Goal: Task Accomplishment & Management: Manage account settings

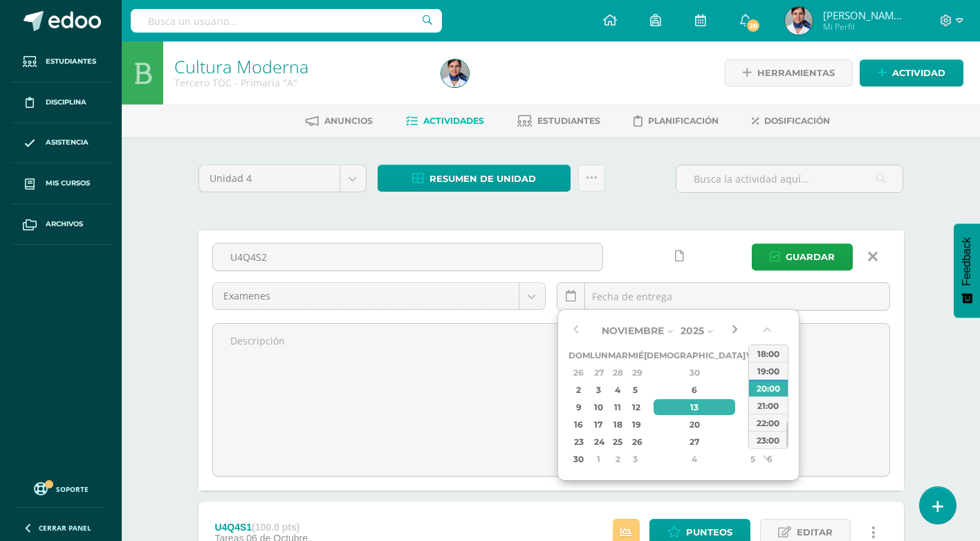
click at [735, 329] on button "button" at bounding box center [735, 330] width 14 height 21
click at [604, 389] on div "3" at bounding box center [598, 390] width 15 height 16
type input "2025-11-03 20:00"
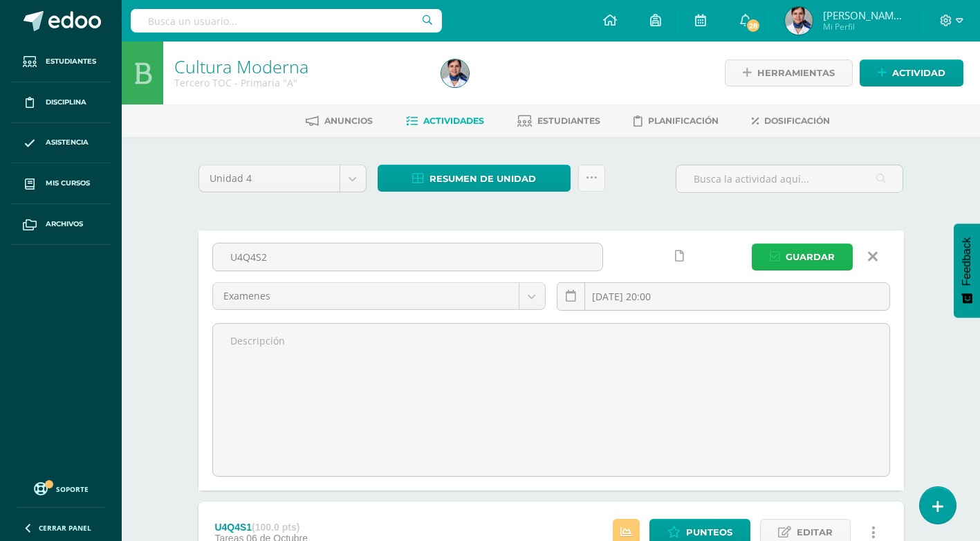
click at [831, 252] on span "Guardar" at bounding box center [810, 257] width 49 height 26
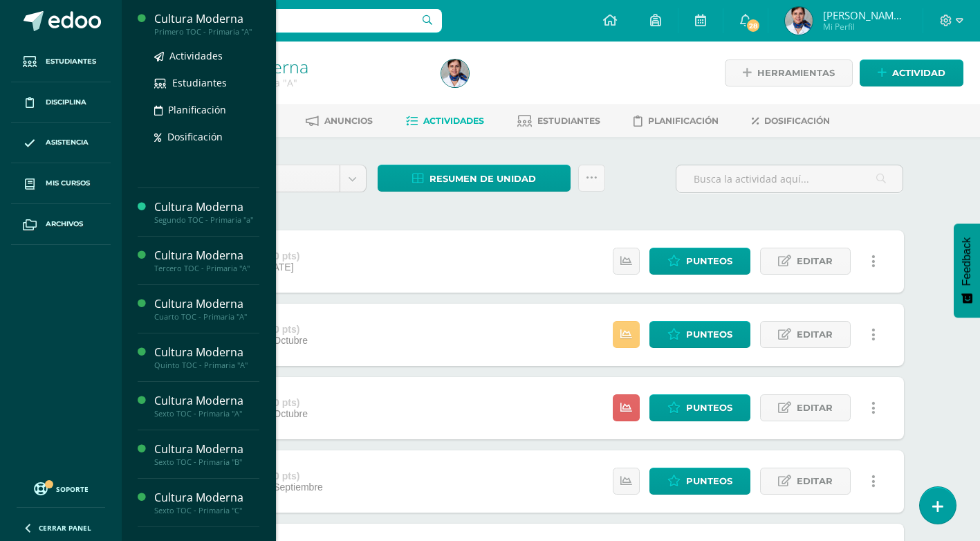
click at [205, 19] on div "Cultura Moderna" at bounding box center [206, 19] width 105 height 16
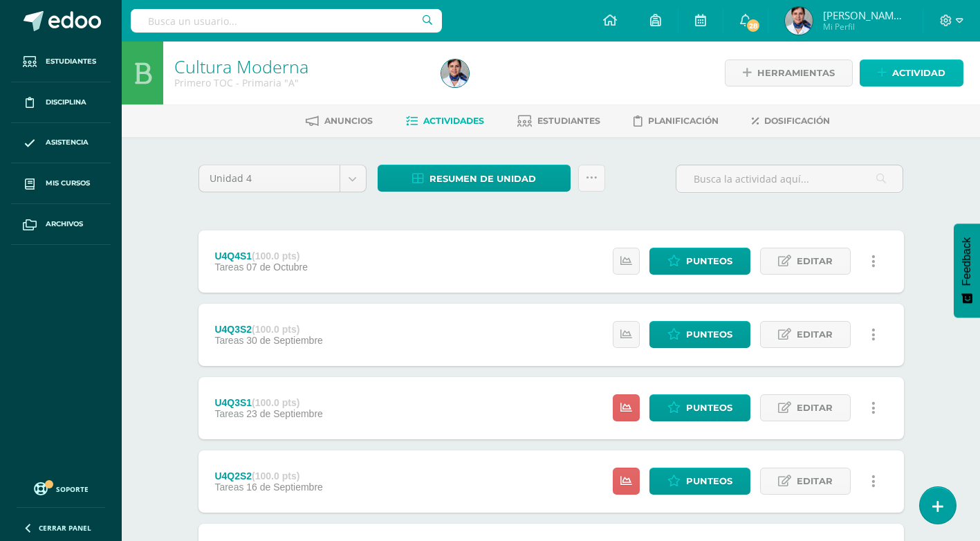
click at [916, 68] on span "Actividad" at bounding box center [918, 73] width 53 height 26
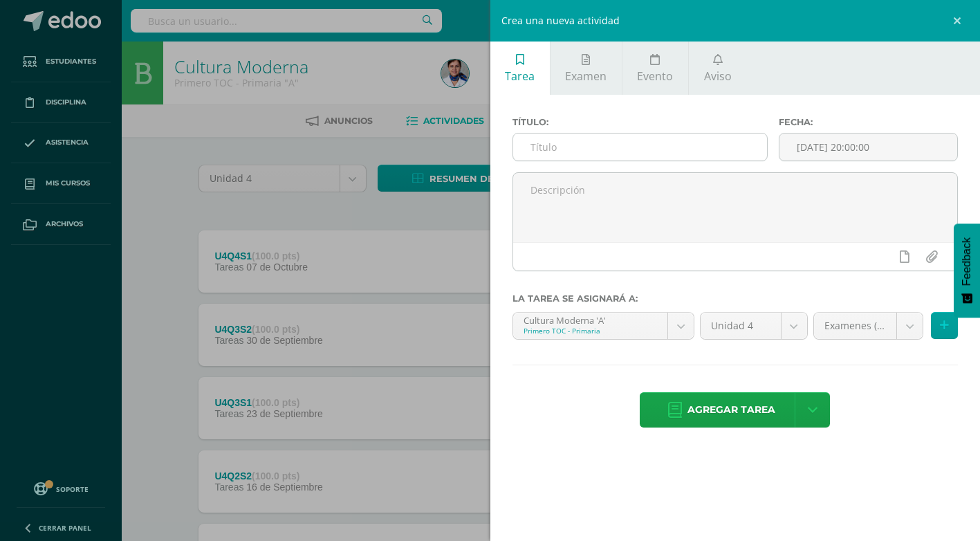
click at [553, 142] on input "text" at bounding box center [640, 146] width 254 height 27
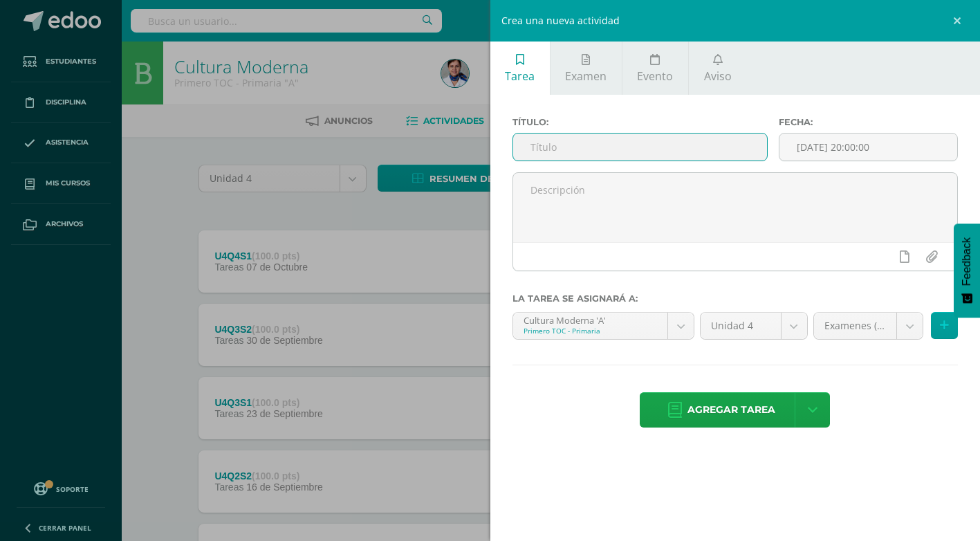
click at [553, 142] on input "text" at bounding box center [640, 146] width 254 height 27
type input "U4Q4S2"
click at [865, 142] on input "2025-10-13 20:00:00" at bounding box center [869, 146] width 178 height 27
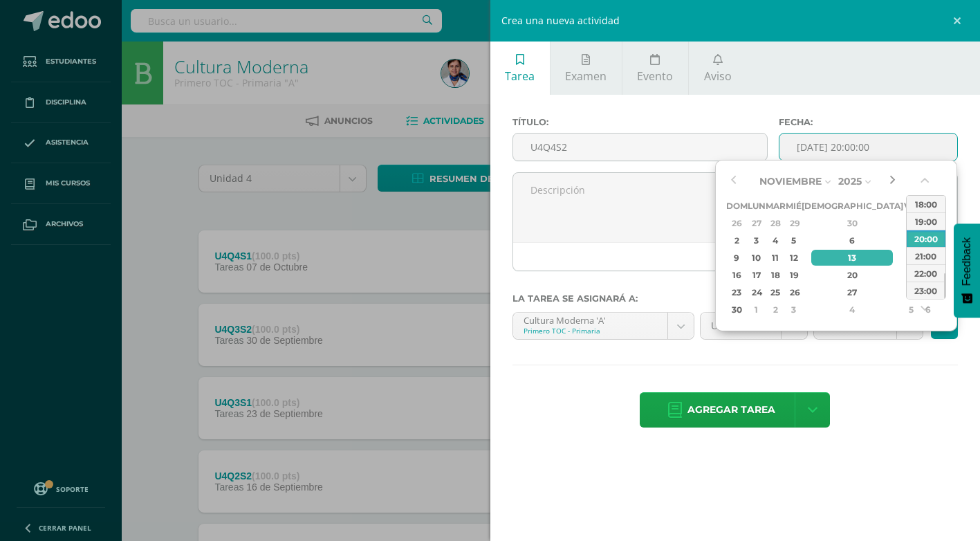
click at [892, 178] on button "button" at bounding box center [892, 181] width 14 height 21
click at [784, 239] on div "4" at bounding box center [776, 240] width 16 height 16
type input "2025-11-04 20:00"
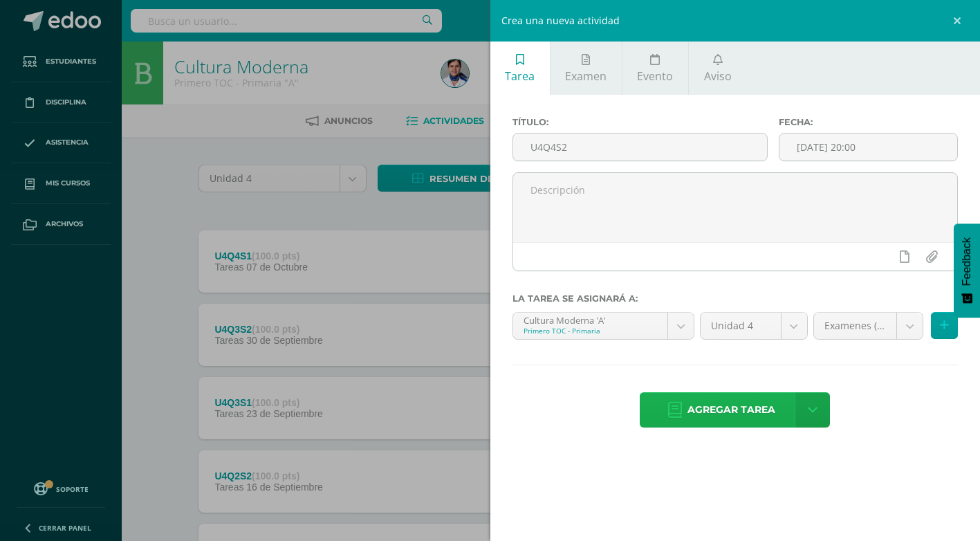
click at [696, 408] on span "Agregar tarea" at bounding box center [732, 410] width 88 height 34
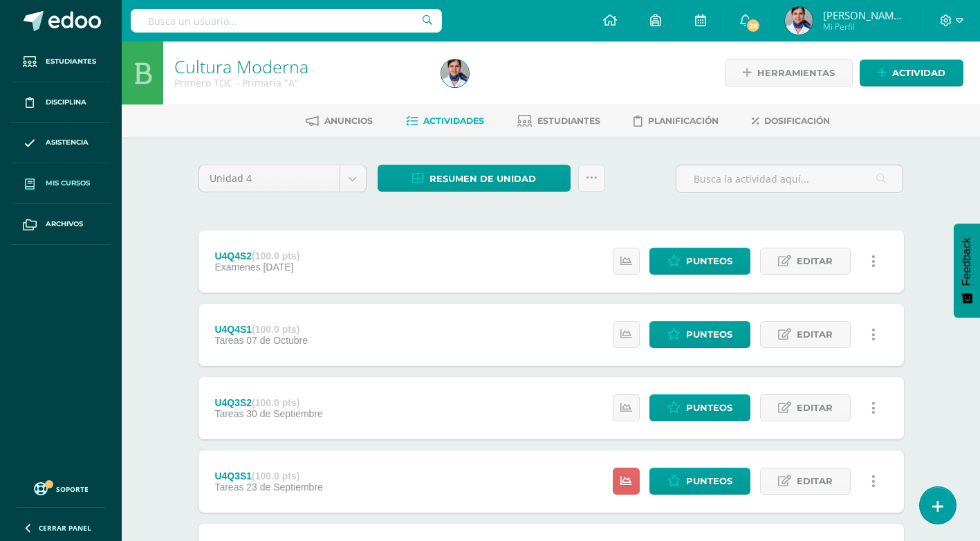
click at [81, 178] on span "Mis cursos" at bounding box center [68, 183] width 44 height 11
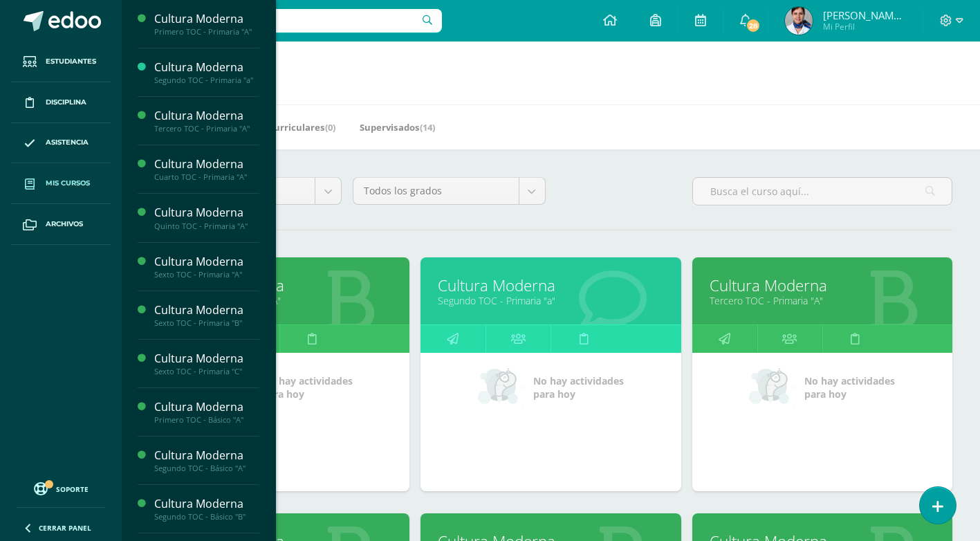
click at [733, 306] on link "Tercero TOC - Primaria "A"" at bounding box center [822, 300] width 225 height 13
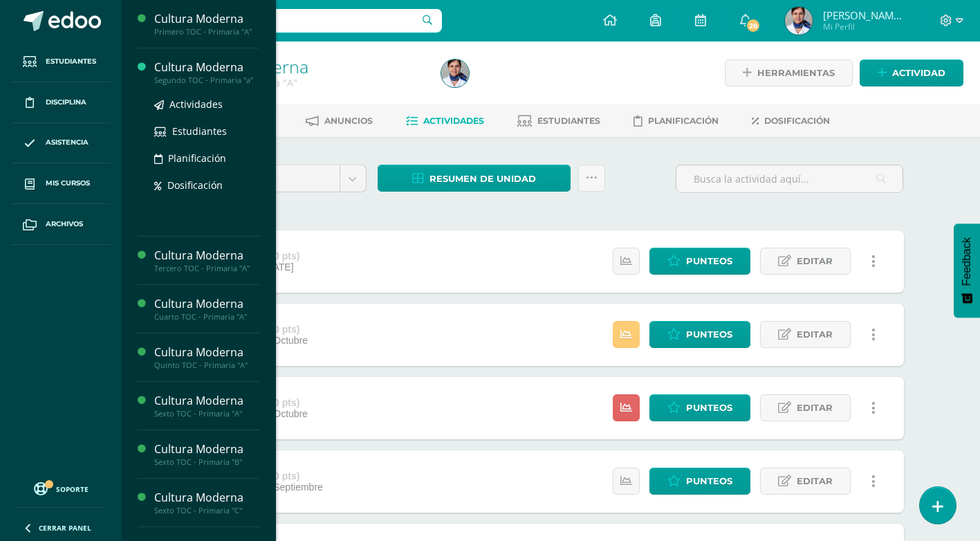
click at [209, 68] on div "Cultura Moderna" at bounding box center [206, 67] width 105 height 16
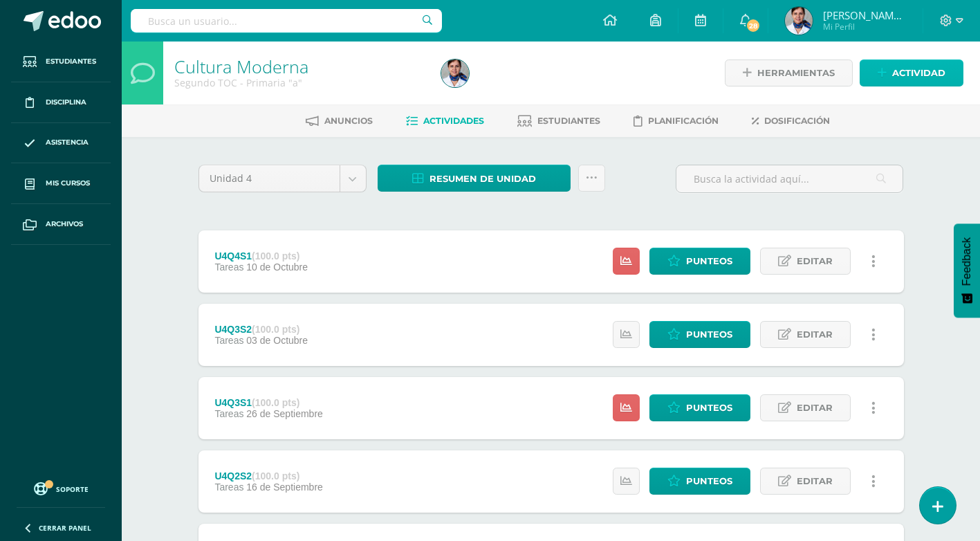
click at [919, 71] on span "Actividad" at bounding box center [918, 73] width 53 height 26
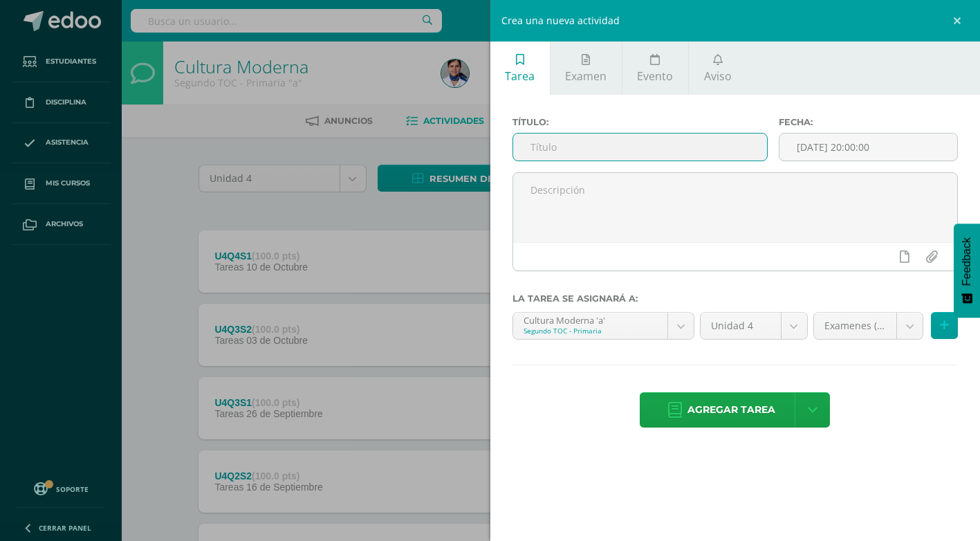
click at [597, 145] on input "text" at bounding box center [640, 146] width 254 height 27
type input "U4Q4S2"
click at [907, 145] on input "[DATE] 20:00:00" at bounding box center [869, 146] width 178 height 27
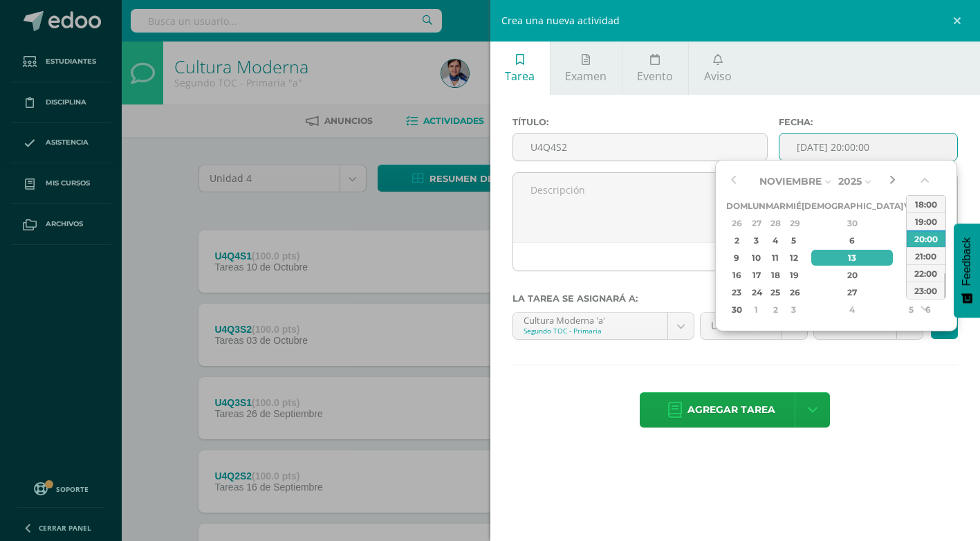
click at [892, 183] on button "button" at bounding box center [892, 181] width 14 height 21
click at [784, 239] on div "4" at bounding box center [776, 240] width 16 height 16
type input "[DATE] 20:00"
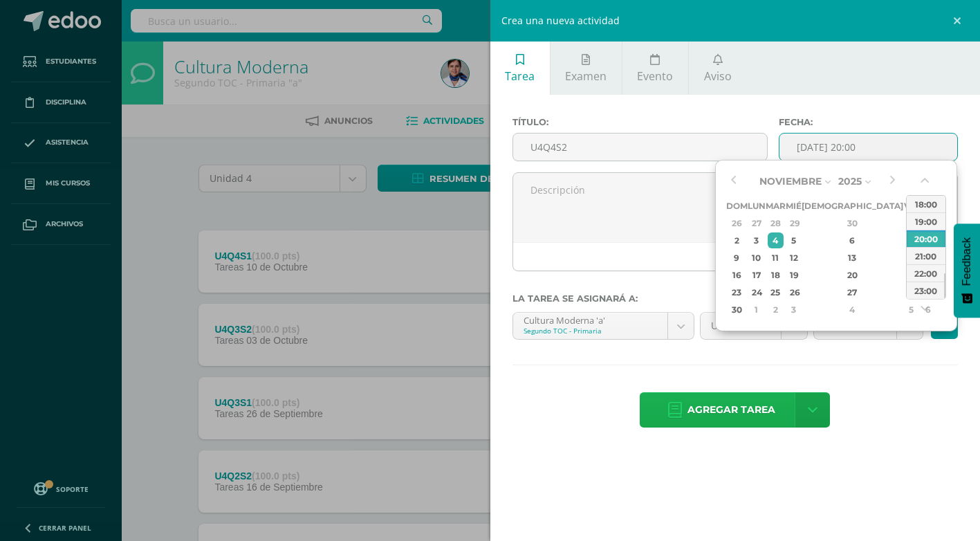
click at [691, 414] on span "Agregar tarea" at bounding box center [732, 410] width 88 height 34
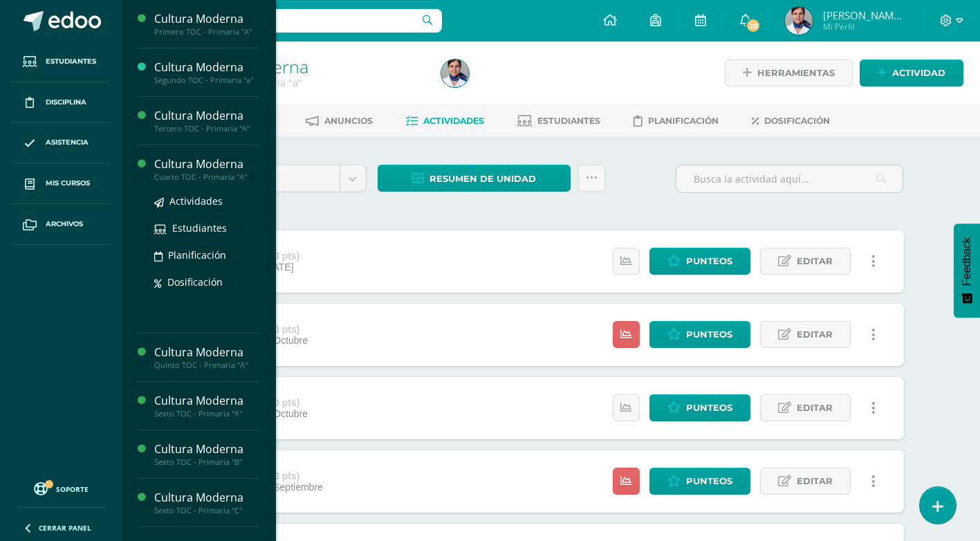
click at [170, 161] on div "Cultura Moderna" at bounding box center [206, 164] width 105 height 16
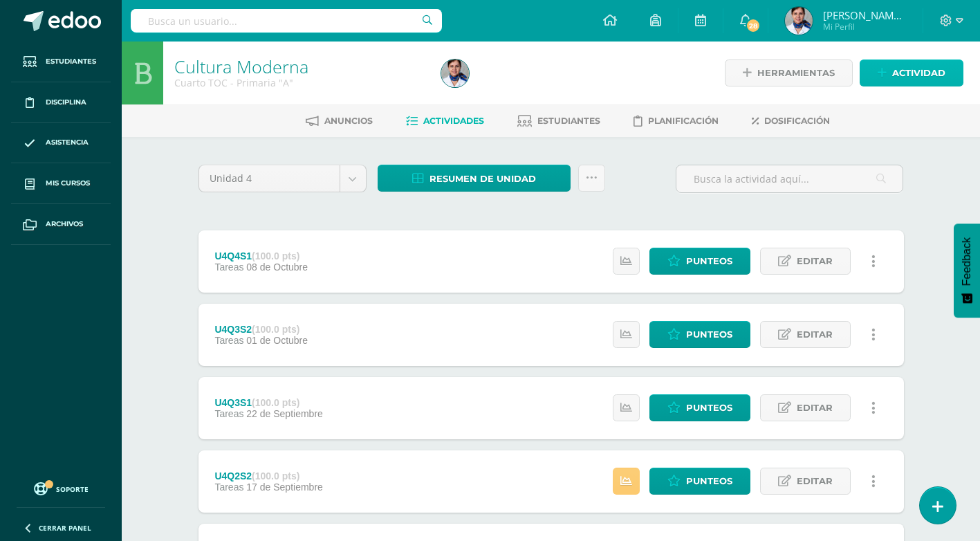
click at [896, 80] on span "Actividad" at bounding box center [918, 73] width 53 height 26
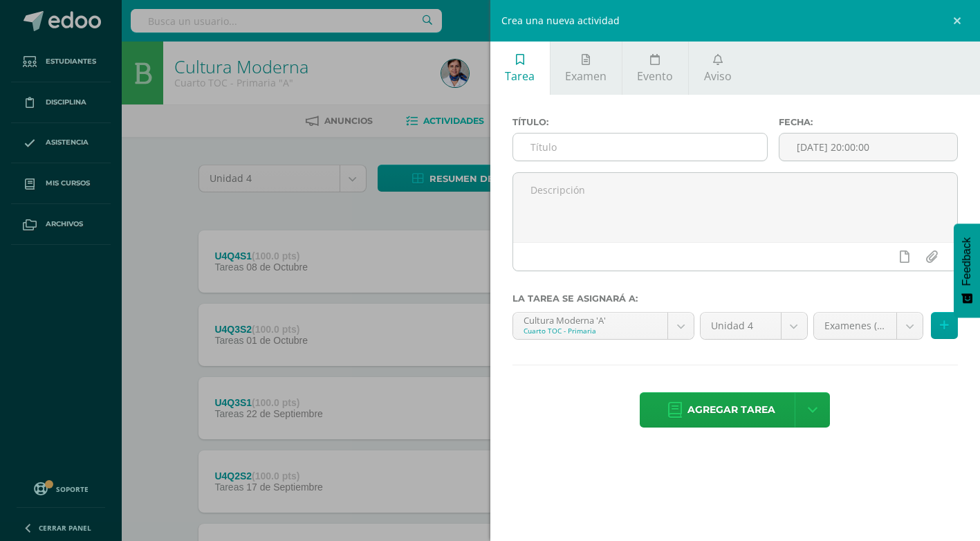
click at [594, 140] on input "text" at bounding box center [640, 146] width 254 height 27
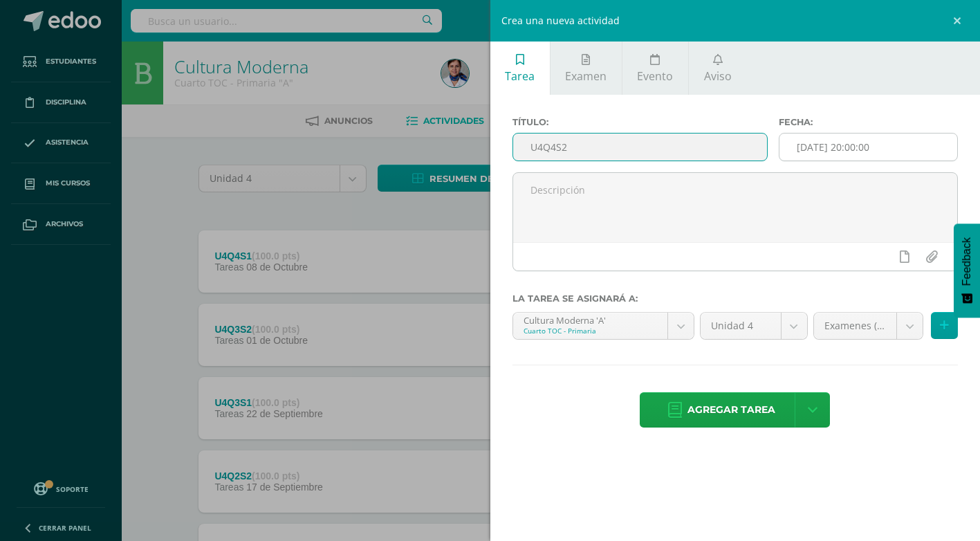
type input "U4Q4S2"
click at [899, 143] on input "[DATE] 20:00:00" at bounding box center [869, 146] width 178 height 27
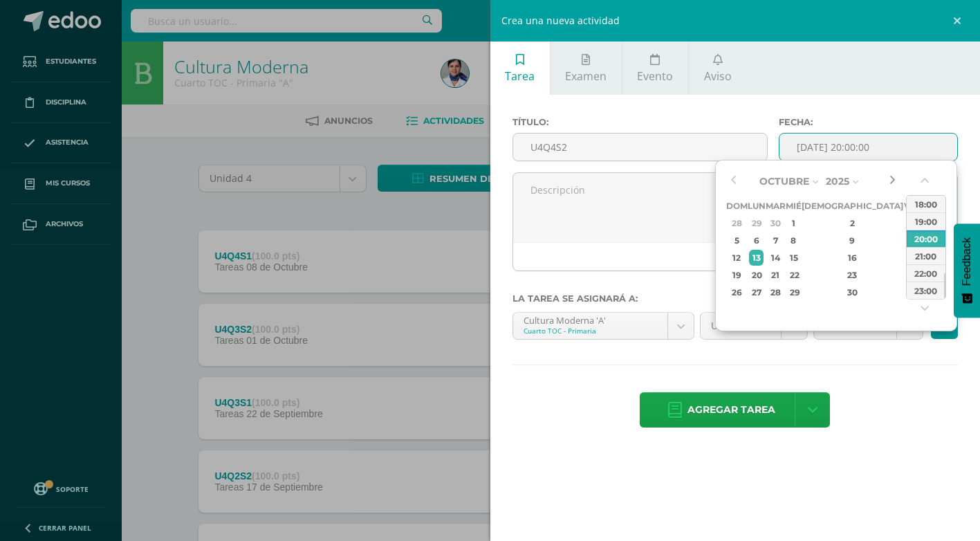
click at [892, 179] on button "button" at bounding box center [892, 181] width 14 height 21
click at [784, 241] on div "4" at bounding box center [776, 240] width 16 height 16
type input "[DATE] 20:00"
click at [728, 403] on span "Agregar tarea" at bounding box center [732, 410] width 88 height 34
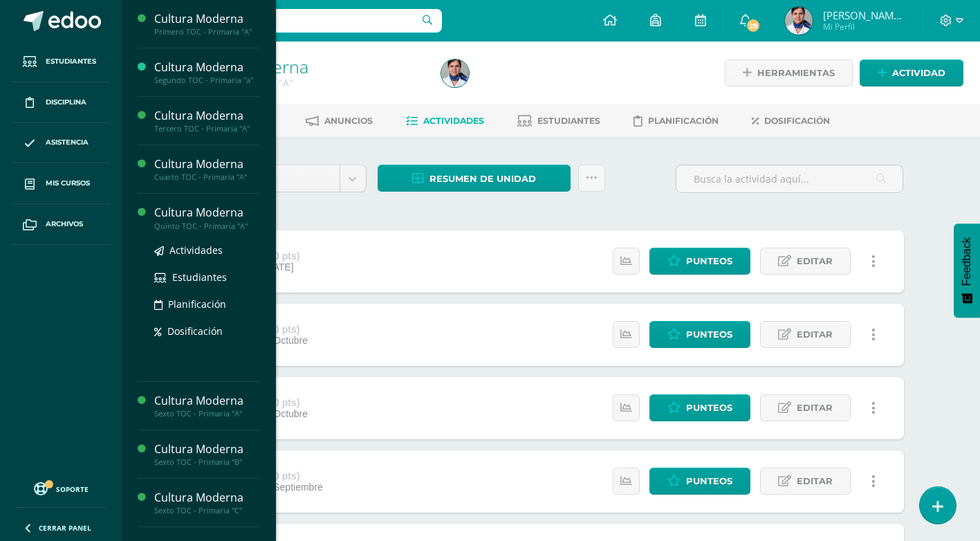
click at [181, 212] on div "Cultura Moderna" at bounding box center [206, 213] width 105 height 16
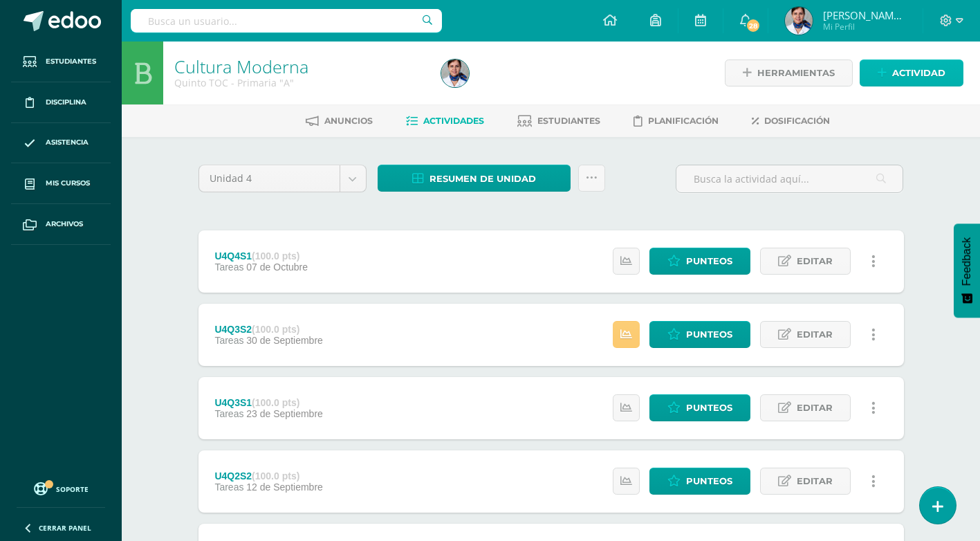
click at [925, 76] on span "Actividad" at bounding box center [918, 73] width 53 height 26
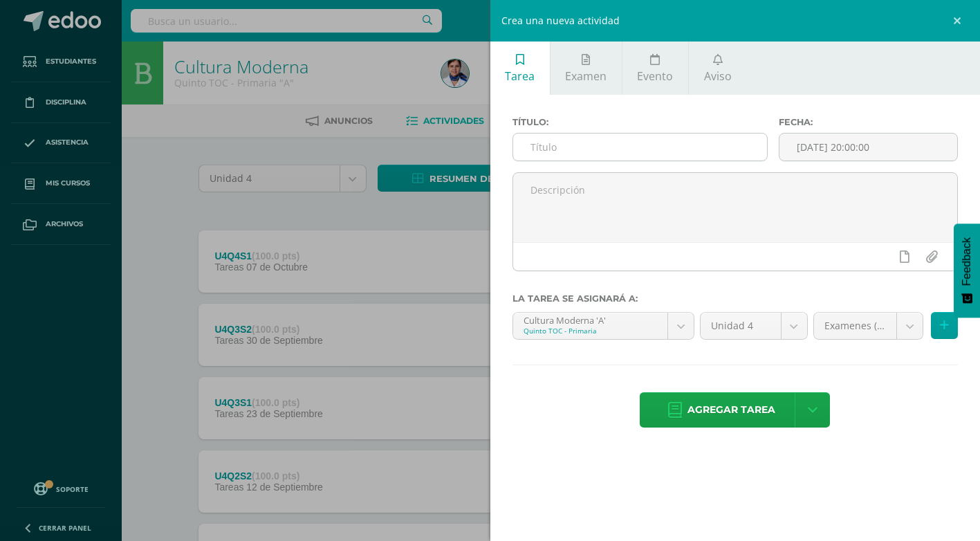
click at [645, 148] on input "text" at bounding box center [640, 146] width 254 height 27
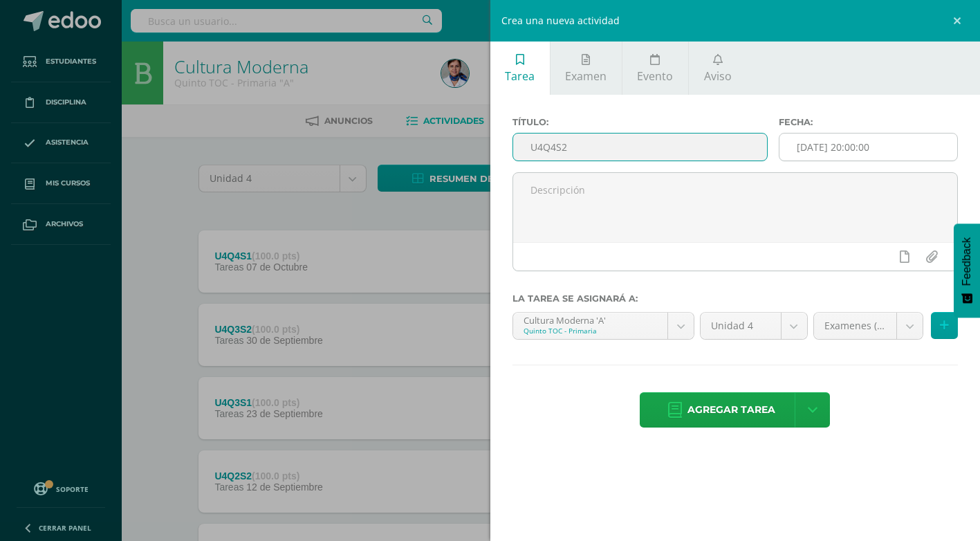
type input "U4Q4S2"
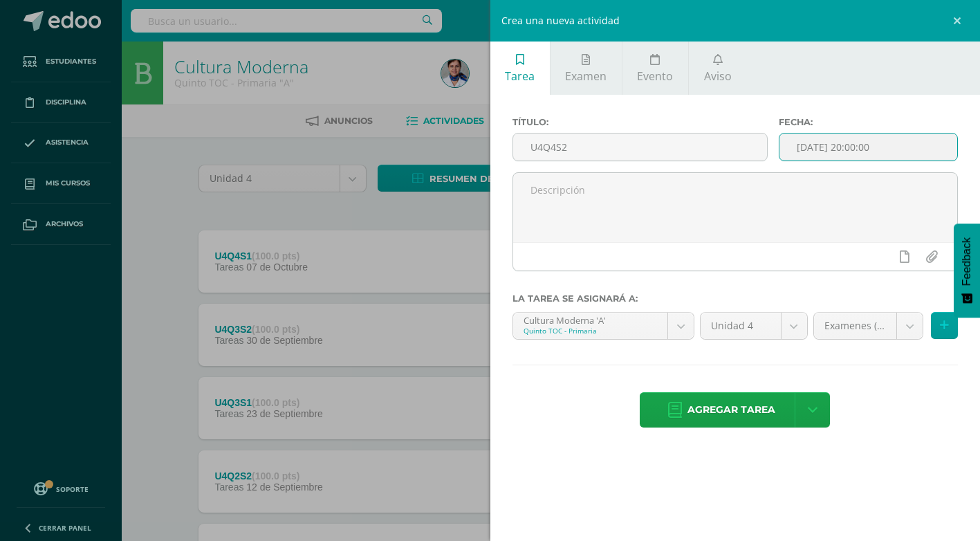
click at [858, 148] on input "[DATE] 20:00:00" at bounding box center [869, 146] width 178 height 27
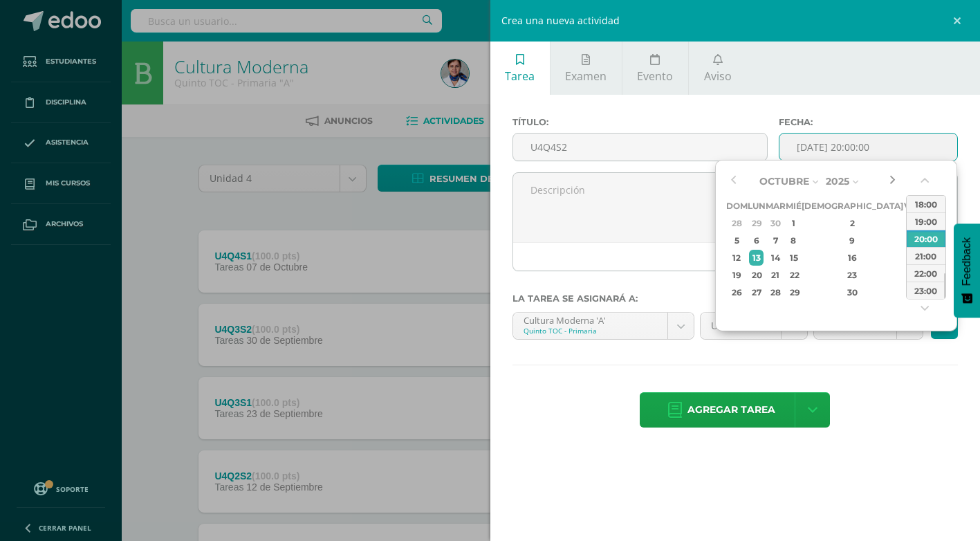
click at [893, 178] on button "button" at bounding box center [892, 181] width 14 height 21
click at [784, 240] on div "4" at bounding box center [776, 240] width 16 height 16
type input "[DATE] 20:00"
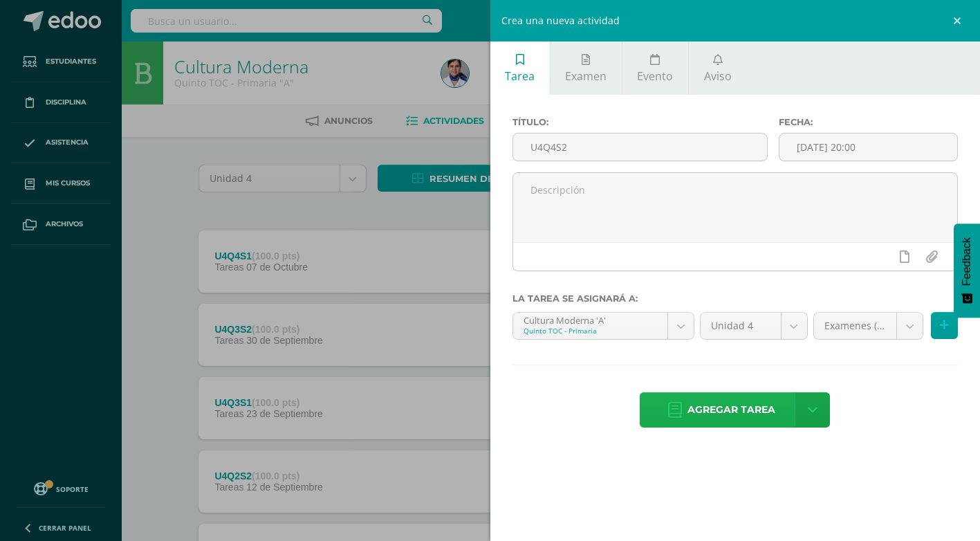
click at [692, 412] on span "Agregar tarea" at bounding box center [732, 410] width 88 height 34
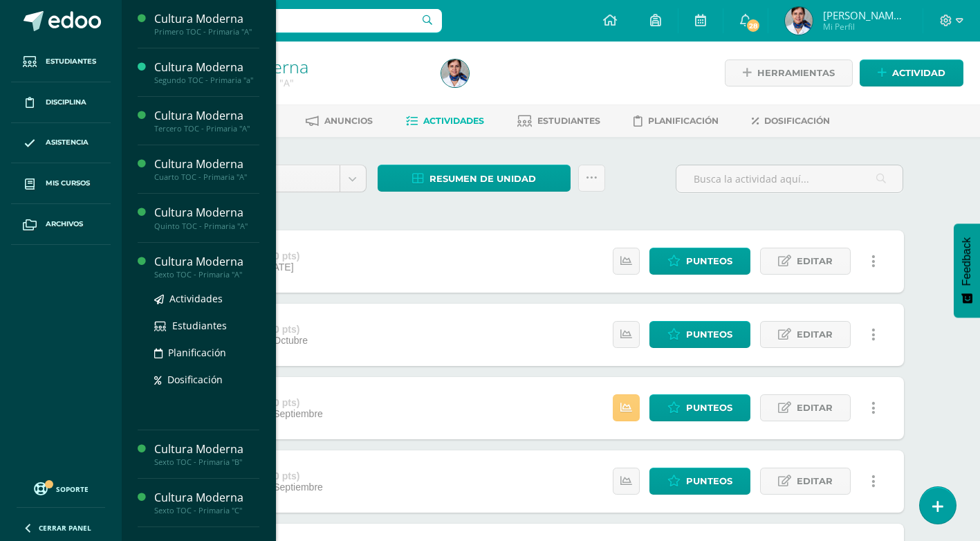
click at [238, 263] on div "Cultura Moderna" at bounding box center [206, 262] width 105 height 16
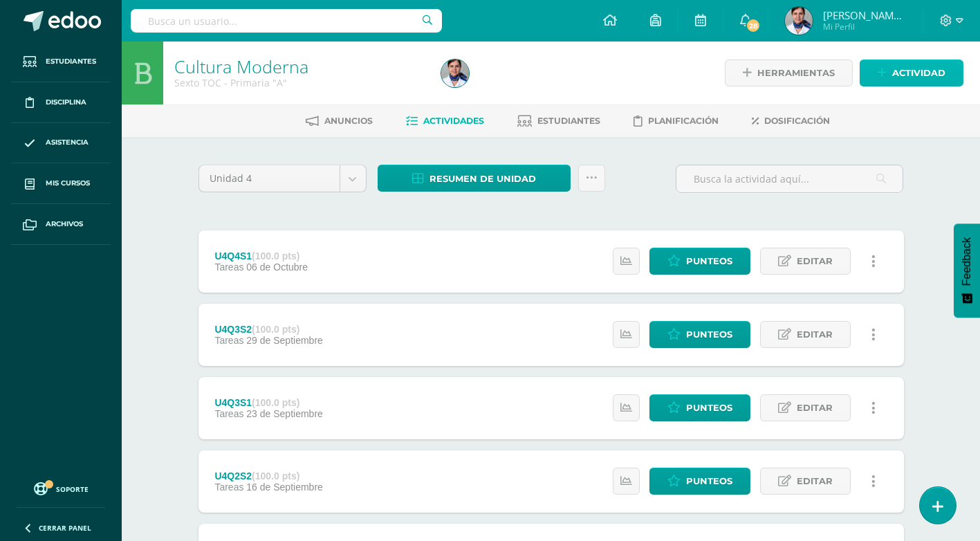
click at [923, 66] on span "Actividad" at bounding box center [918, 73] width 53 height 26
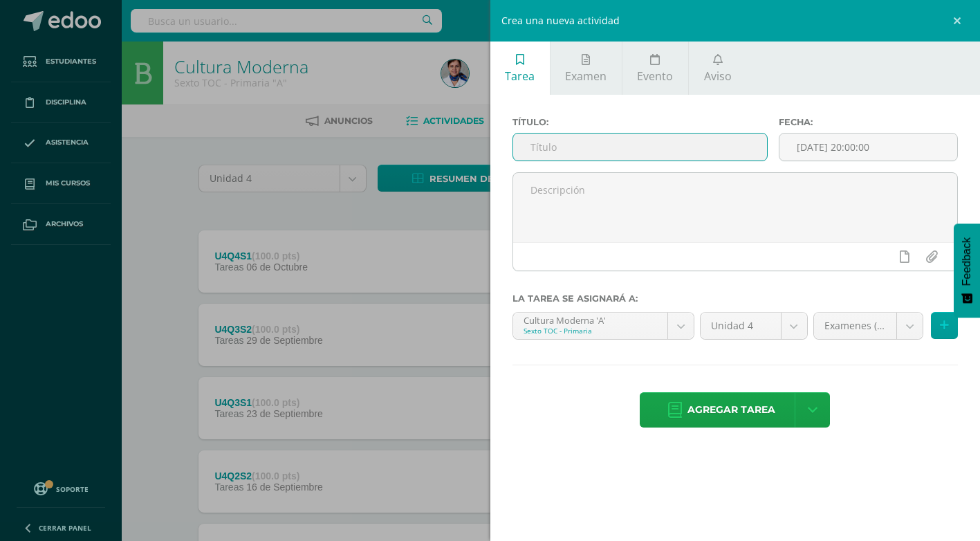
click at [583, 140] on input "text" at bounding box center [640, 146] width 254 height 27
type input "U4Q4S2"
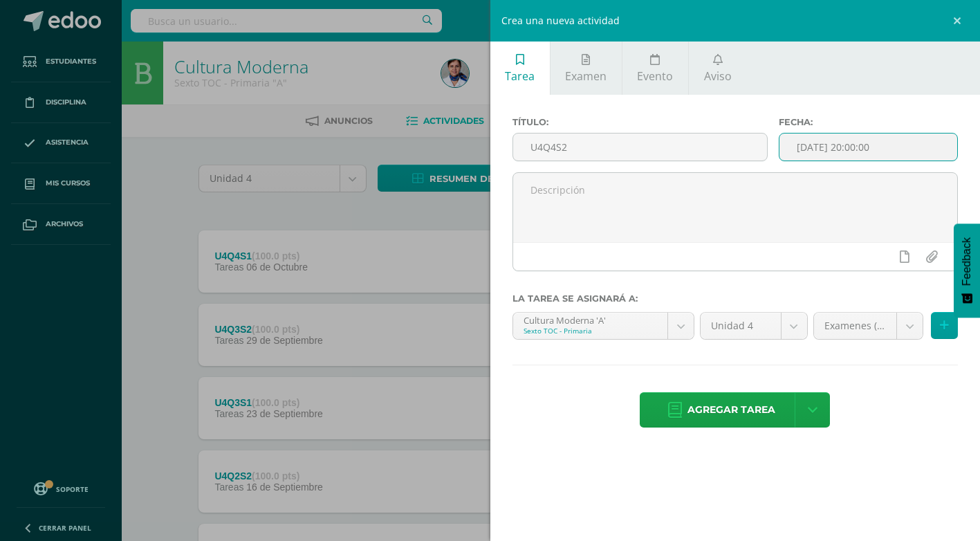
click at [880, 146] on input "[DATE] 20:00:00" at bounding box center [869, 146] width 178 height 27
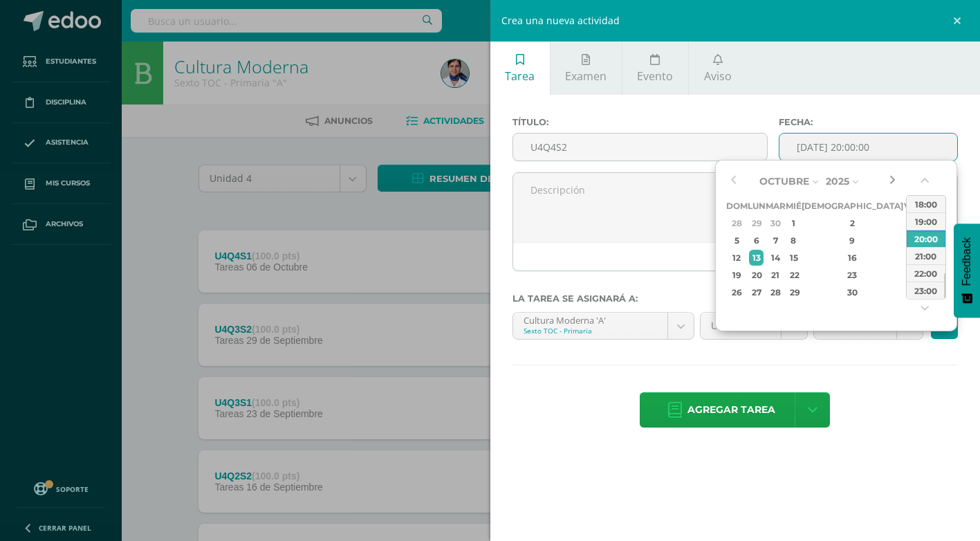
click at [891, 178] on button "button" at bounding box center [892, 181] width 14 height 21
click at [784, 237] on div "4" at bounding box center [776, 240] width 16 height 16
type input "[DATE] 20:00"
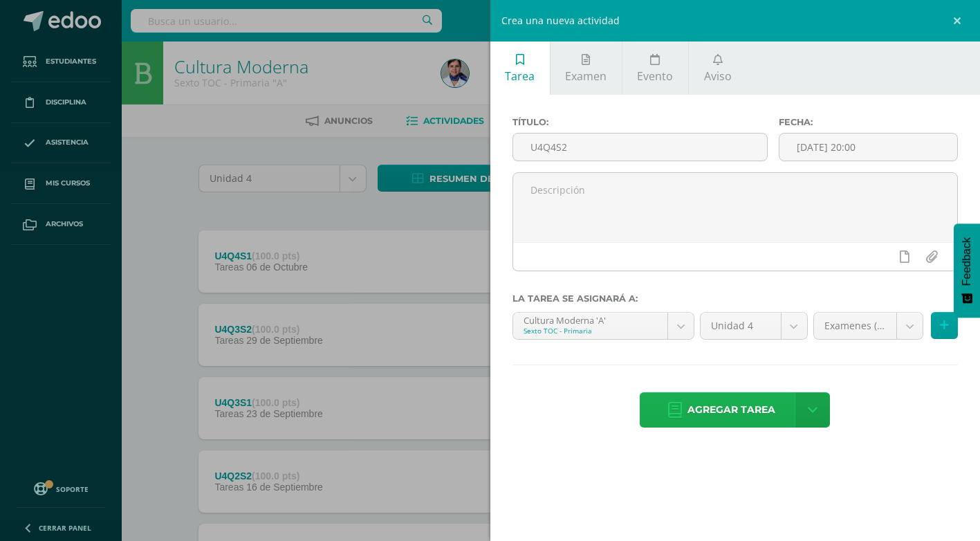
click at [712, 399] on span "Agregar tarea" at bounding box center [732, 410] width 88 height 34
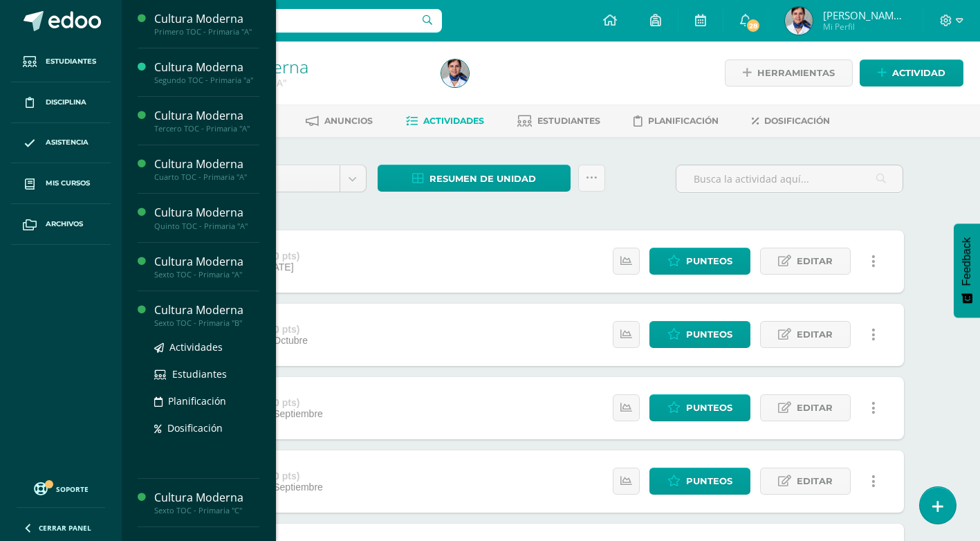
click at [206, 311] on div "Cultura Moderna" at bounding box center [206, 310] width 105 height 16
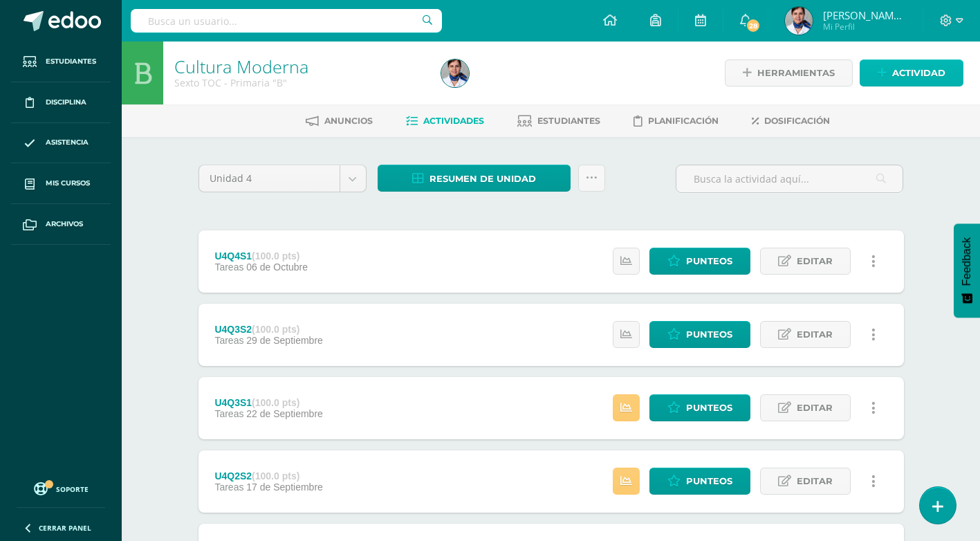
click at [903, 77] on span "Actividad" at bounding box center [918, 73] width 53 height 26
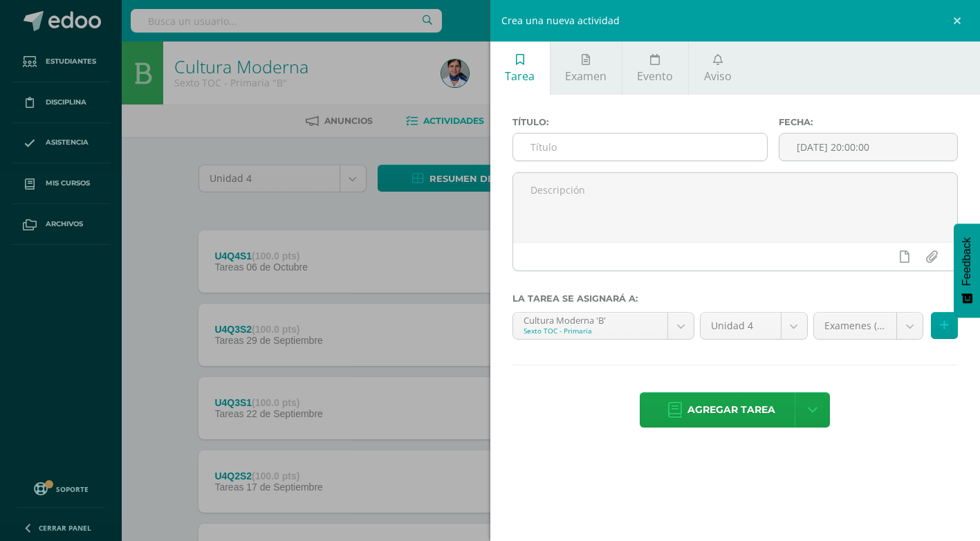
click at [582, 140] on input "text" at bounding box center [640, 146] width 254 height 27
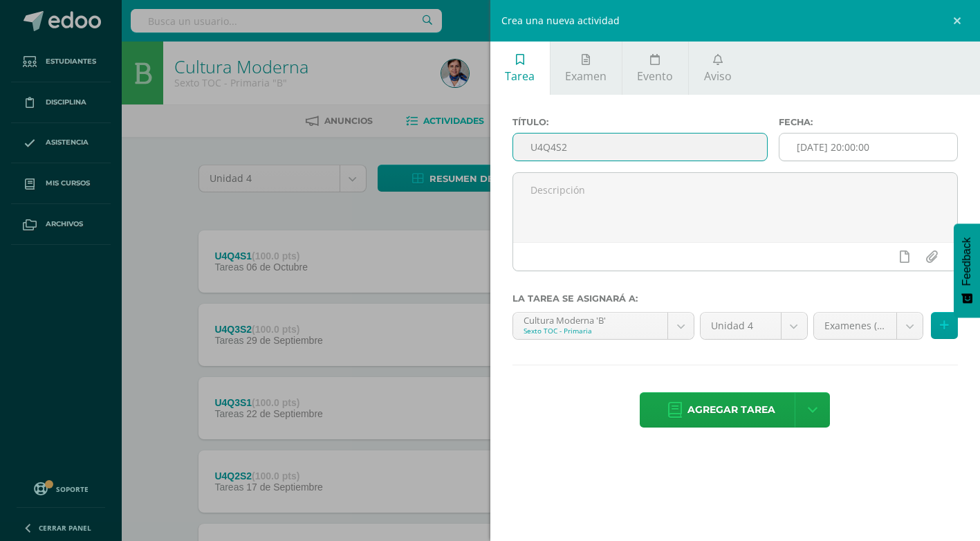
type input "U4Q4S2"
click at [843, 150] on input "[DATE] 20:00:00" at bounding box center [869, 146] width 178 height 27
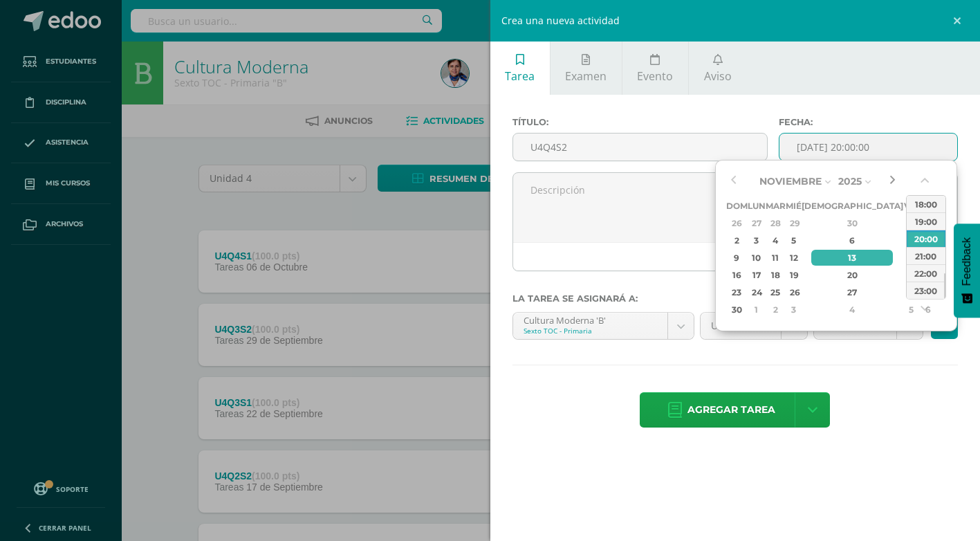
click at [893, 180] on button "button" at bounding box center [892, 181] width 14 height 21
click at [784, 241] on div "4" at bounding box center [776, 240] width 16 height 16
type input "[DATE] 20:00"
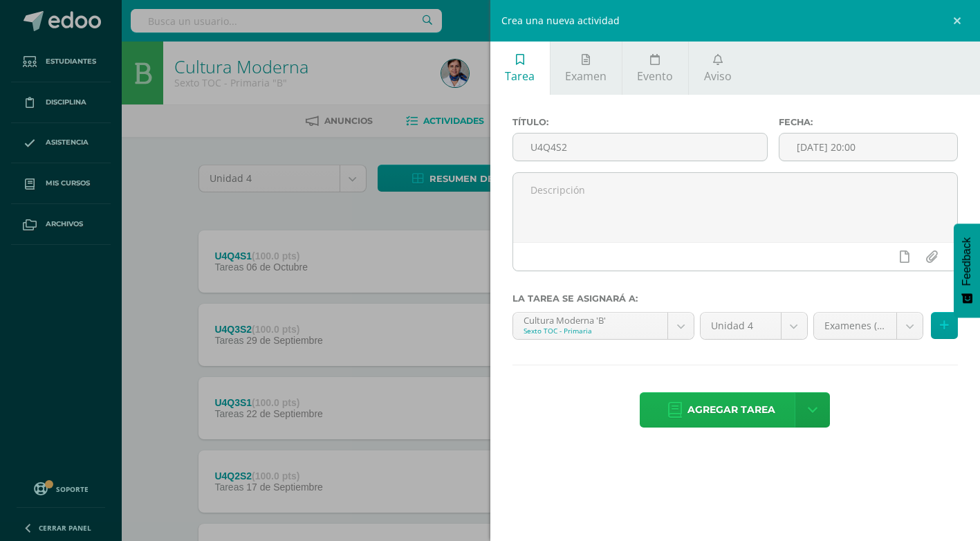
click at [730, 406] on span "Agregar tarea" at bounding box center [732, 410] width 88 height 34
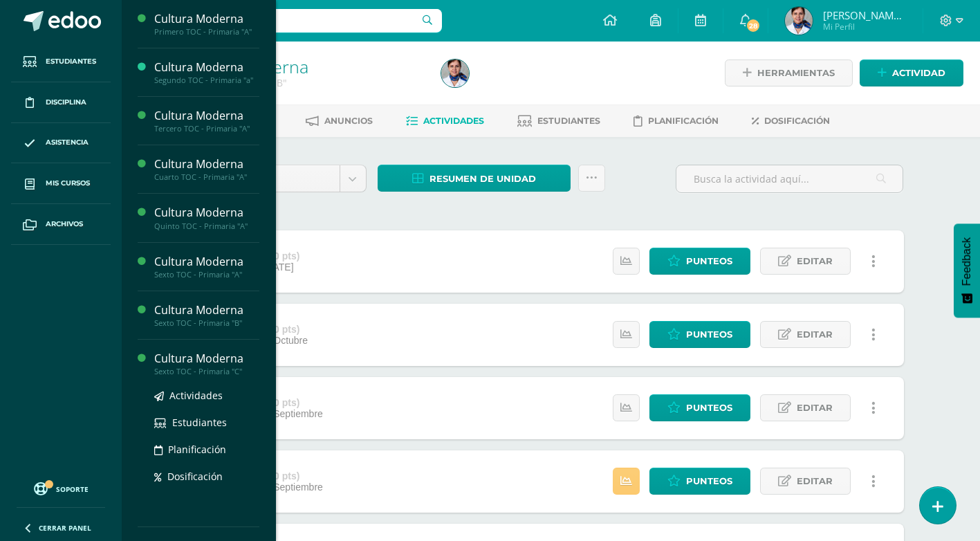
click at [232, 359] on div "Cultura Moderna" at bounding box center [206, 359] width 105 height 16
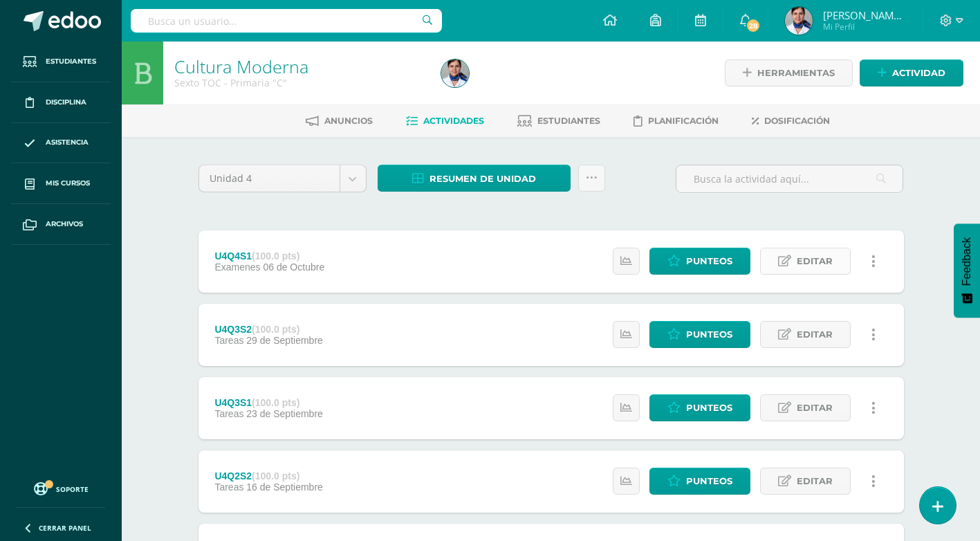
click at [806, 259] on span "Editar" at bounding box center [815, 261] width 36 height 26
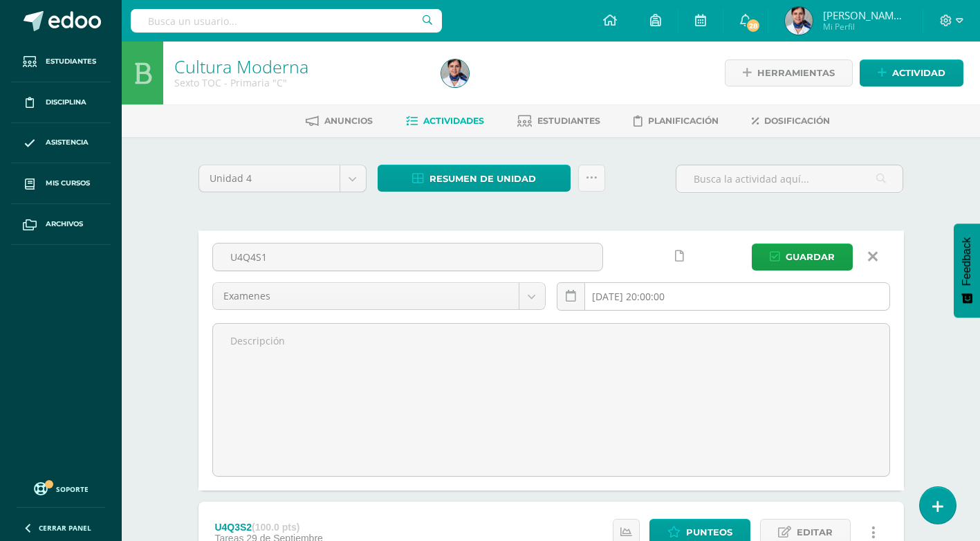
click at [688, 298] on input "[DATE] 20:00:00" at bounding box center [723, 296] width 332 height 27
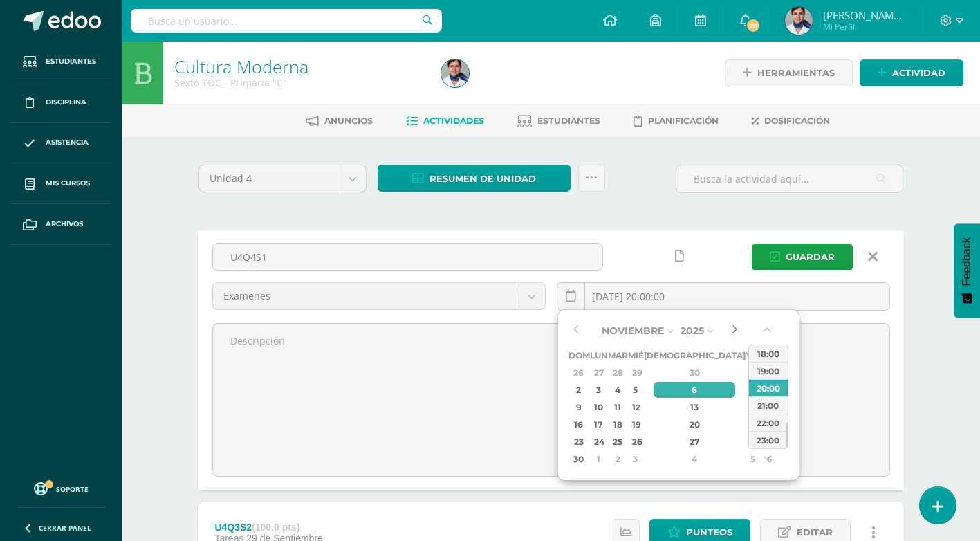
click at [736, 331] on button "button" at bounding box center [735, 330] width 14 height 21
click at [625, 387] on div "4" at bounding box center [617, 390] width 16 height 16
type input "2025-11-04 20:00"
click at [804, 259] on span "Guardar" at bounding box center [810, 257] width 49 height 26
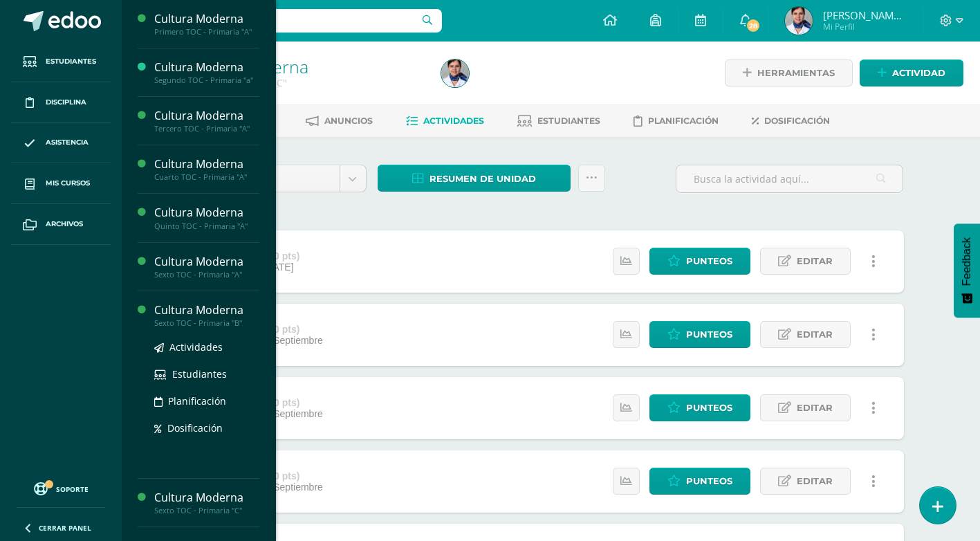
click at [224, 309] on div "Cultura Moderna" at bounding box center [206, 310] width 105 height 16
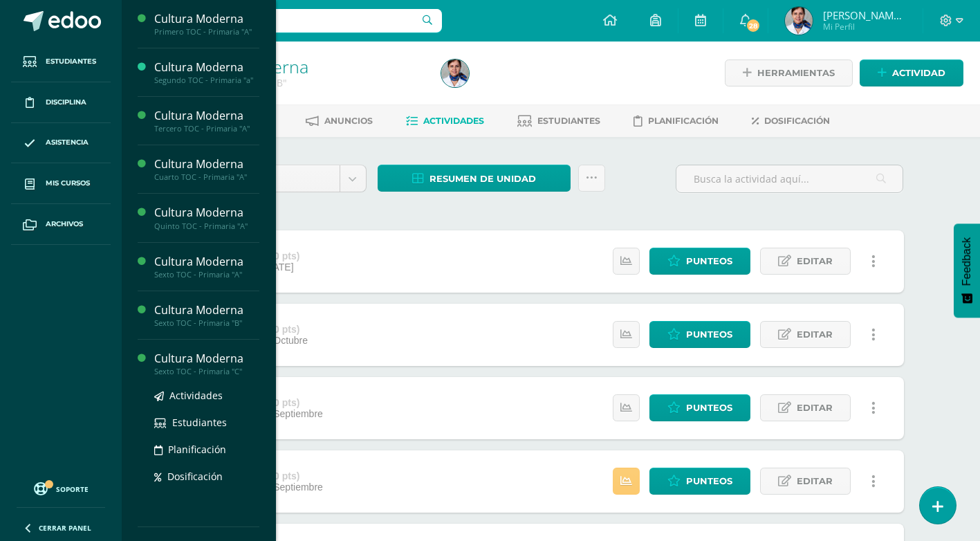
click at [214, 360] on div "Cultura Moderna" at bounding box center [206, 359] width 105 height 16
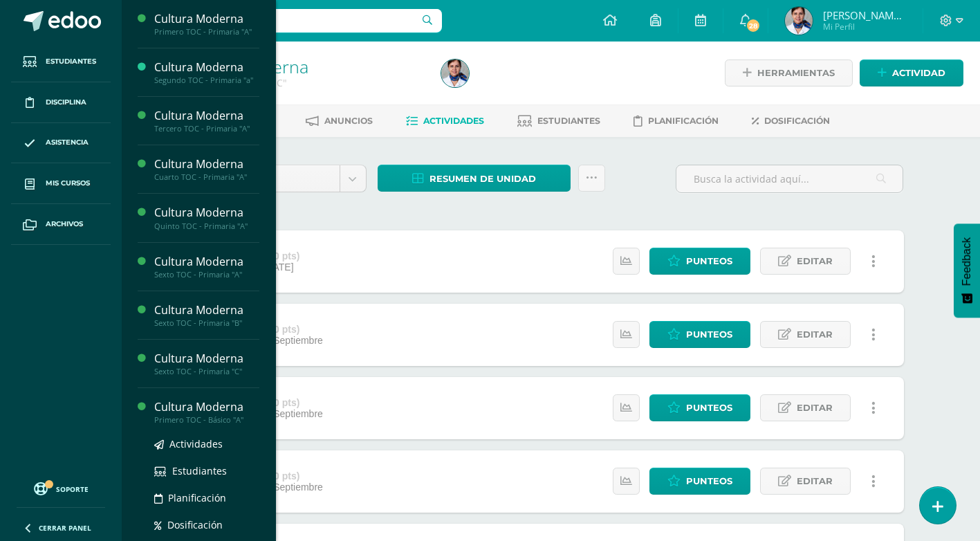
click at [208, 404] on div "Cultura Moderna" at bounding box center [206, 407] width 105 height 16
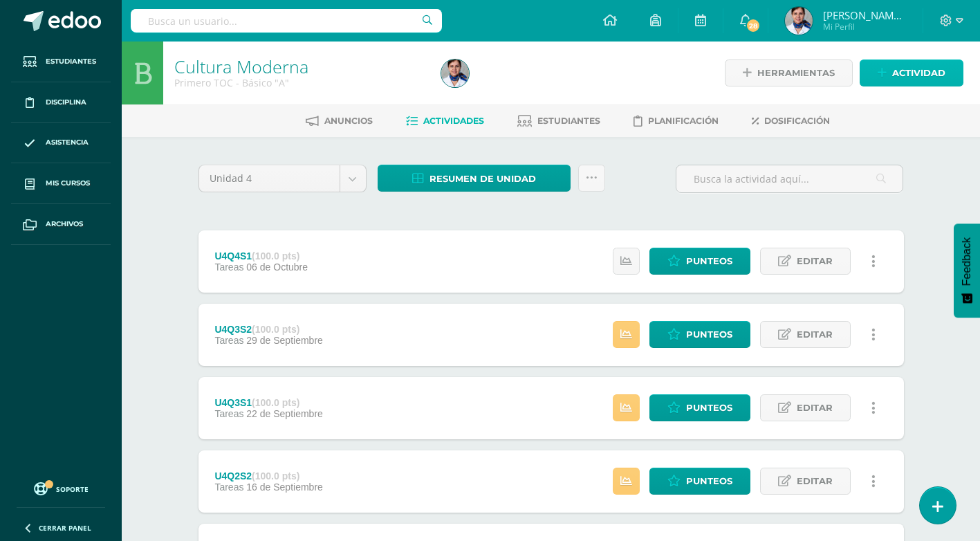
click at [904, 71] on span "Actividad" at bounding box center [918, 73] width 53 height 26
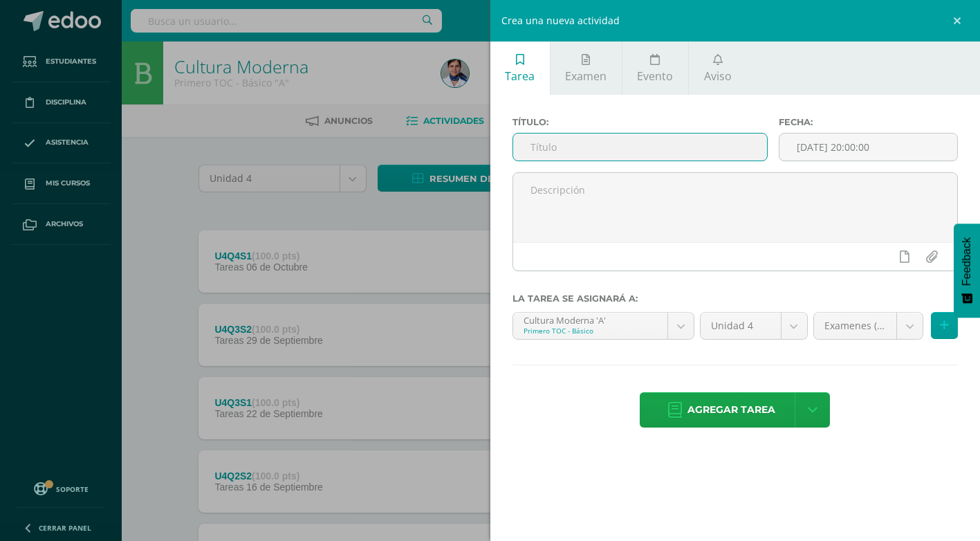
click at [573, 142] on input "text" at bounding box center [640, 146] width 254 height 27
type input "U4Q4S2"
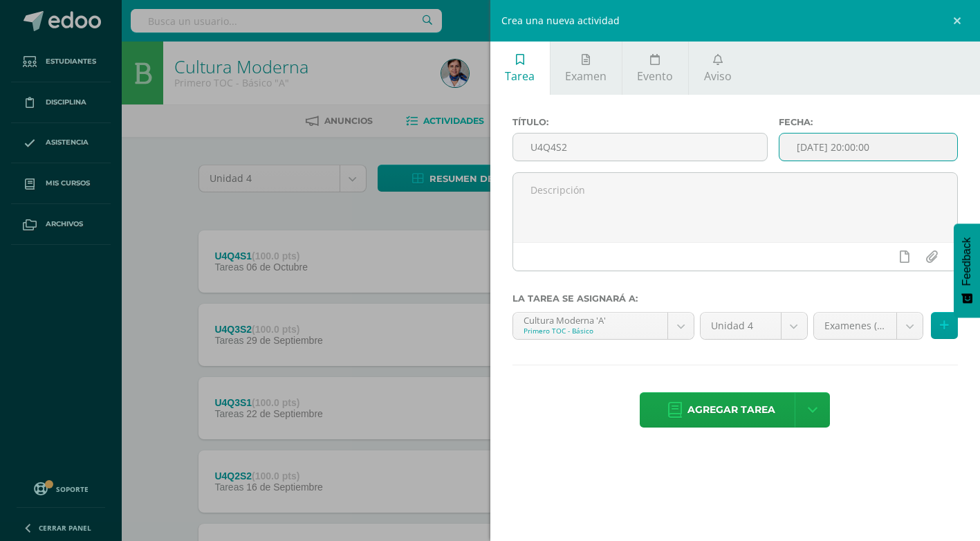
click at [866, 142] on input "[DATE] 20:00:00" at bounding box center [869, 146] width 178 height 27
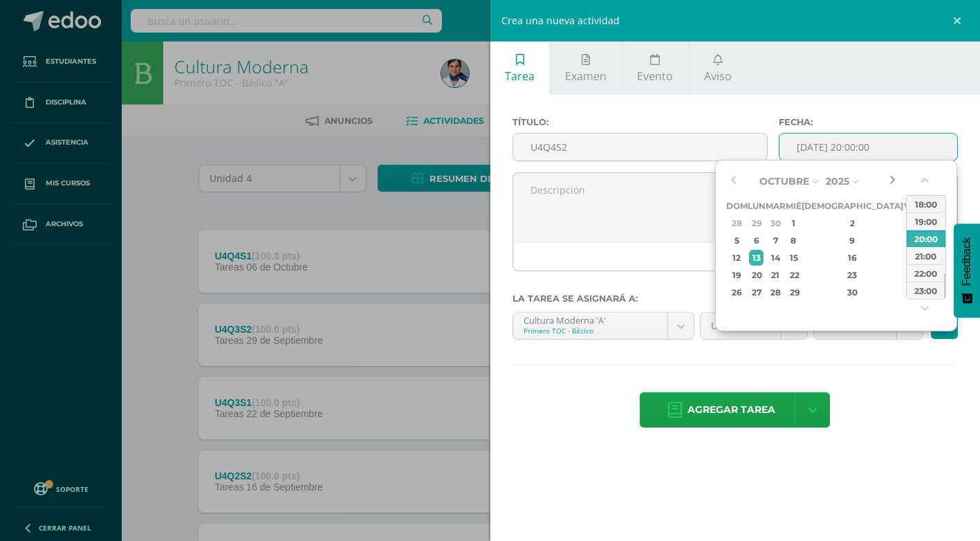
click at [893, 180] on button "button" at bounding box center [892, 181] width 14 height 21
click at [784, 239] on div "4" at bounding box center [776, 240] width 16 height 16
type input "[DATE] 20:00"
click at [740, 410] on span "Agregar tarea" at bounding box center [732, 410] width 88 height 34
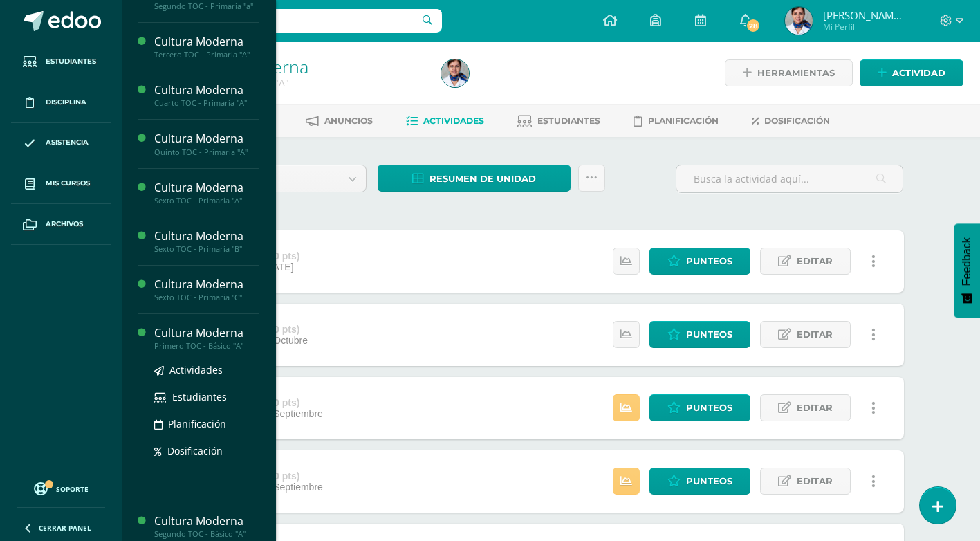
scroll to position [138, 0]
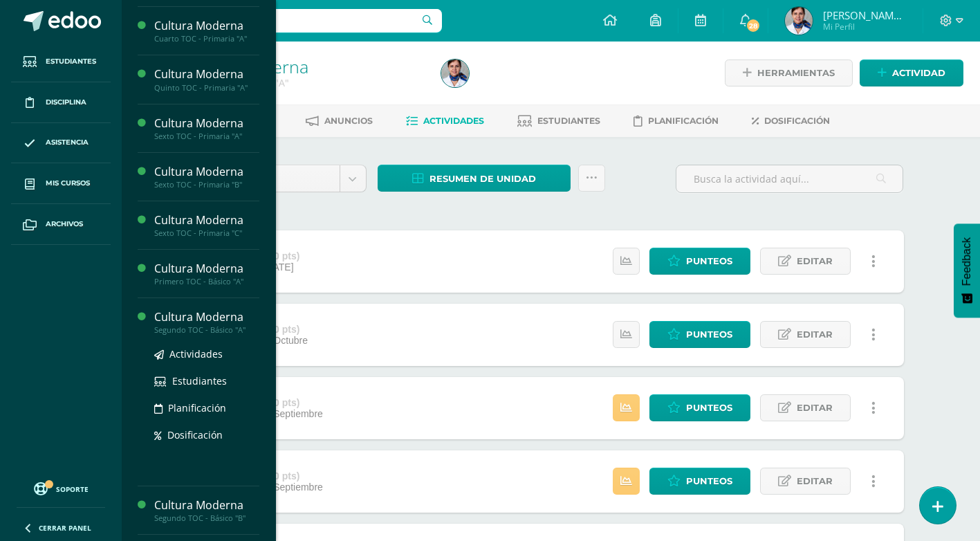
click at [199, 313] on div "Cultura Moderna" at bounding box center [206, 317] width 105 height 16
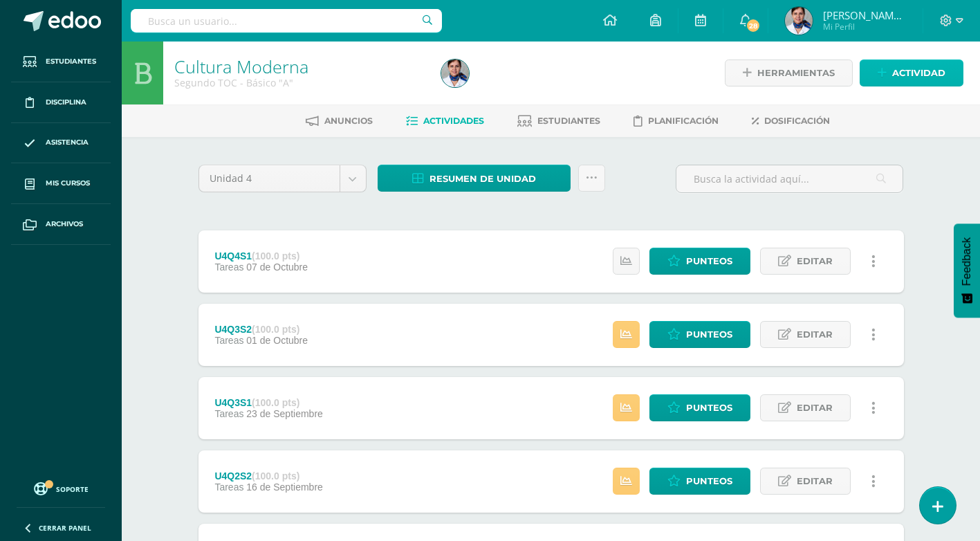
click at [923, 74] on span "Actividad" at bounding box center [918, 73] width 53 height 26
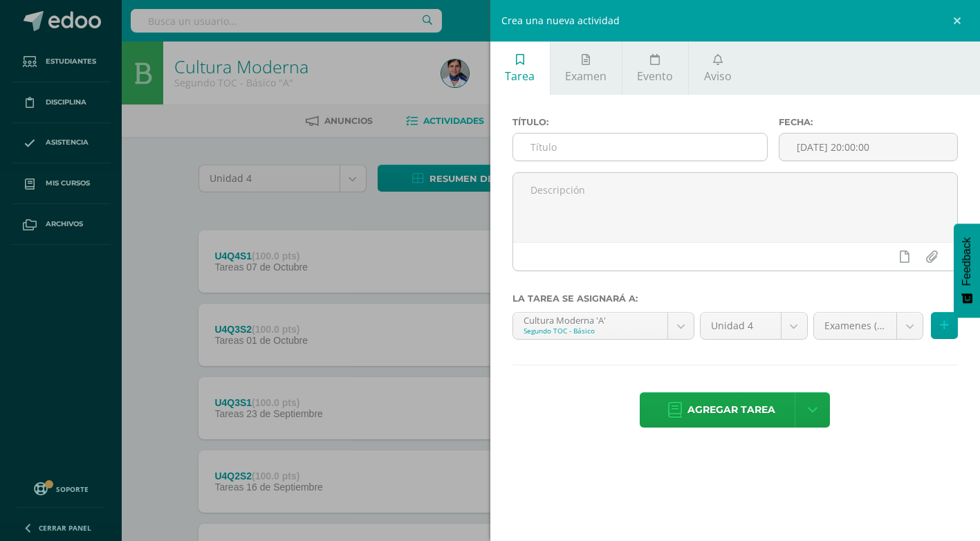
click at [624, 145] on input "text" at bounding box center [640, 146] width 254 height 27
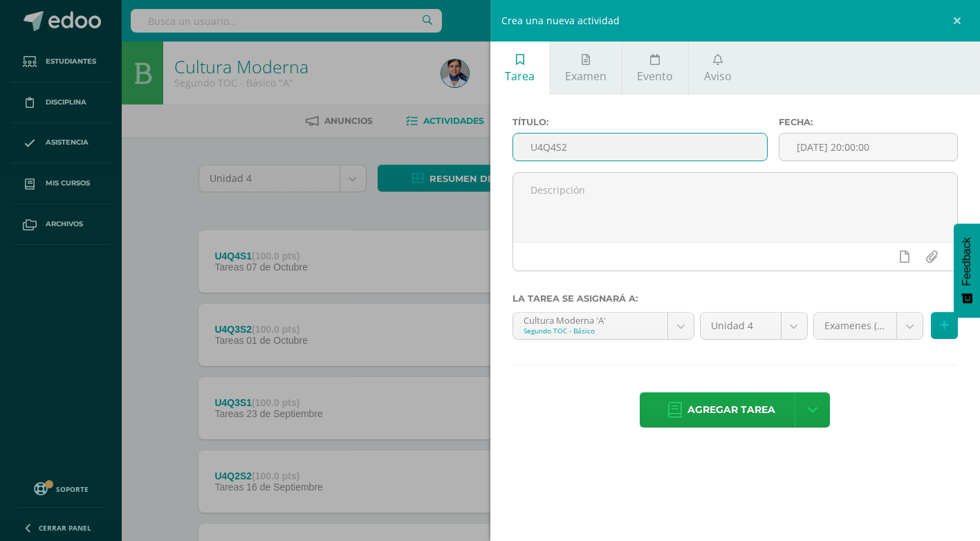
type input "U4Q4S2"
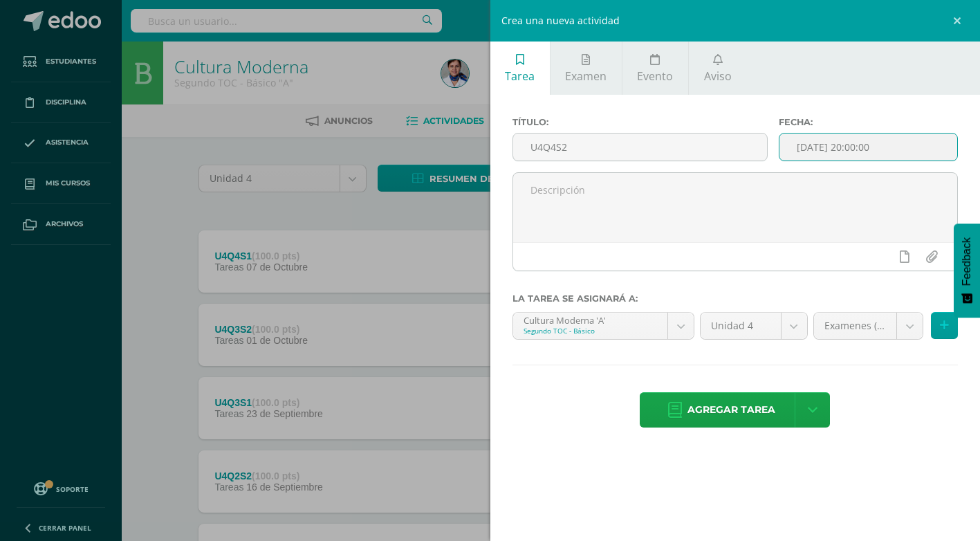
click at [901, 144] on input "[DATE] 20:00:00" at bounding box center [869, 146] width 178 height 27
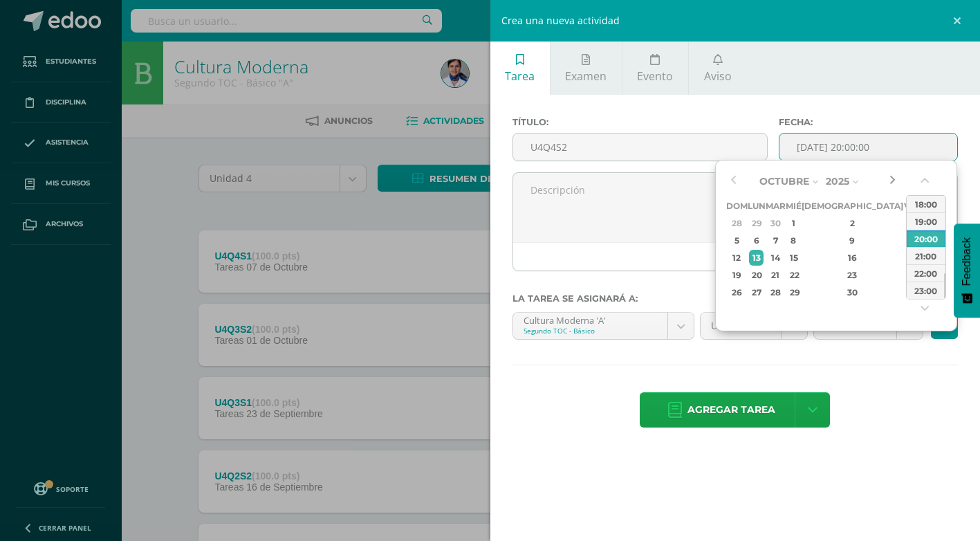
click at [894, 181] on button "button" at bounding box center [892, 181] width 14 height 21
click at [784, 242] on div "4" at bounding box center [776, 240] width 16 height 16
type input "2025-11-04 20:00"
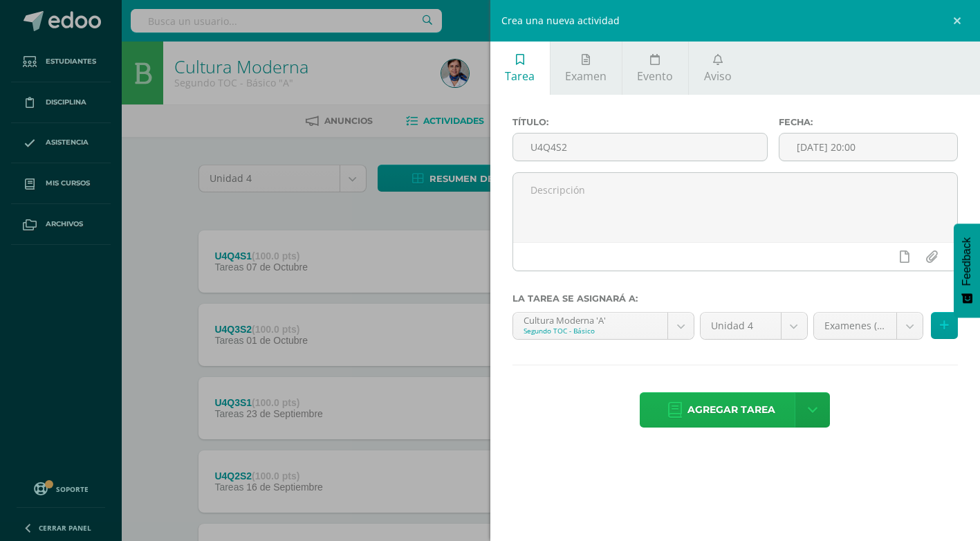
click at [726, 409] on span "Agregar tarea" at bounding box center [732, 410] width 88 height 34
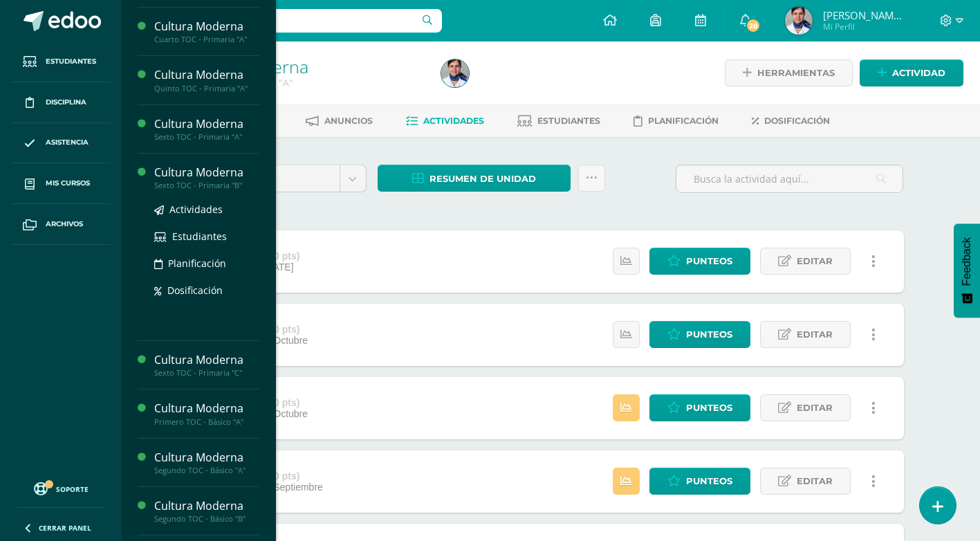
scroll to position [138, 0]
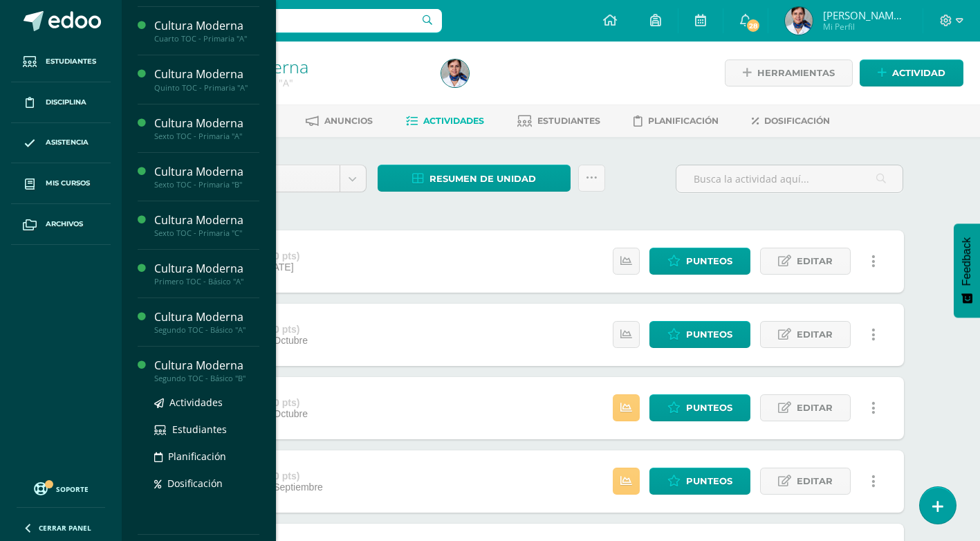
click at [234, 366] on div "Cultura Moderna" at bounding box center [206, 366] width 105 height 16
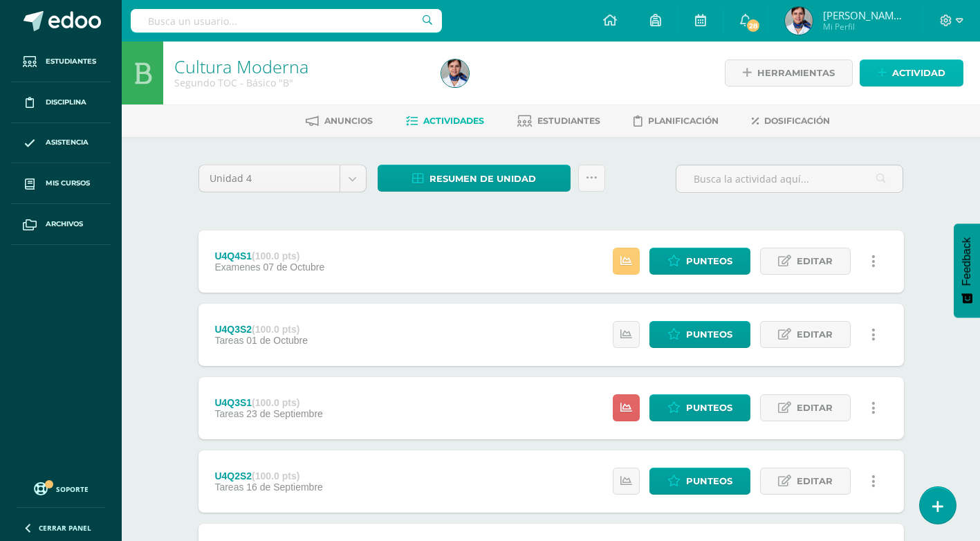
click at [907, 72] on span "Actividad" at bounding box center [918, 73] width 53 height 26
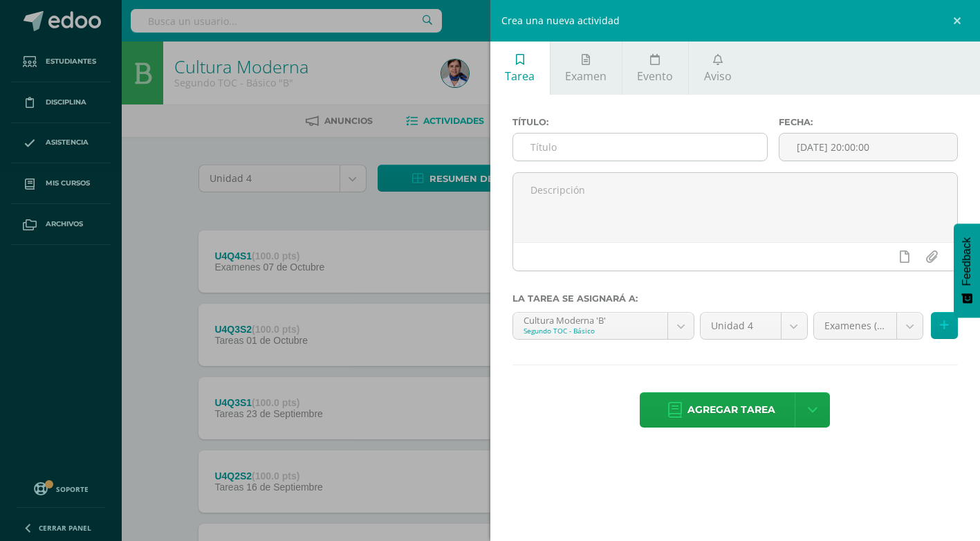
click at [592, 144] on input "text" at bounding box center [640, 146] width 254 height 27
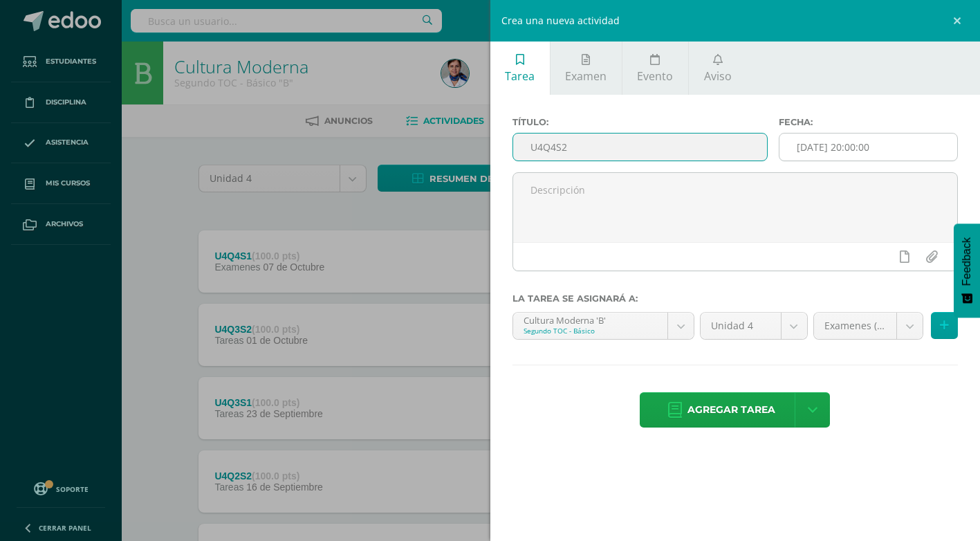
type input "U4Q4S2"
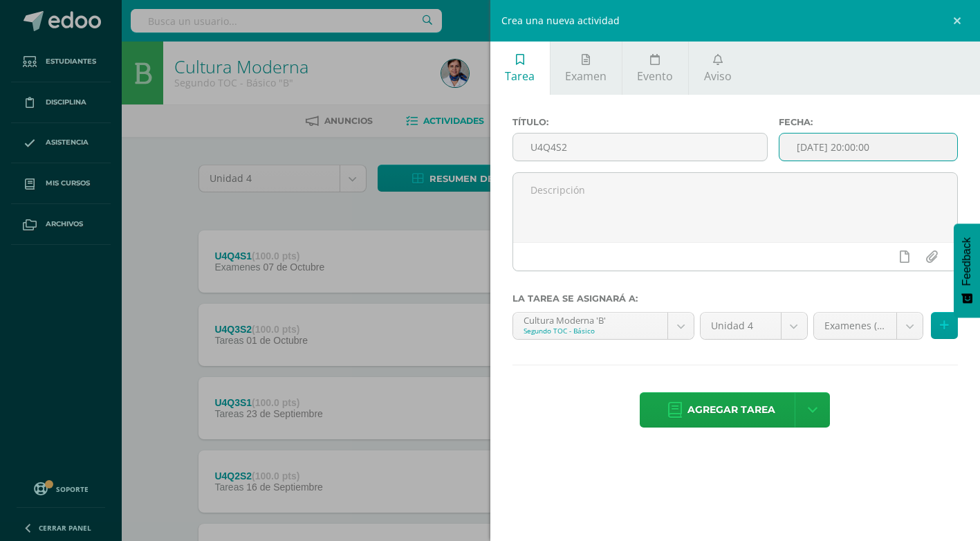
click at [858, 145] on input "[DATE] 20:00:00" at bounding box center [869, 146] width 178 height 27
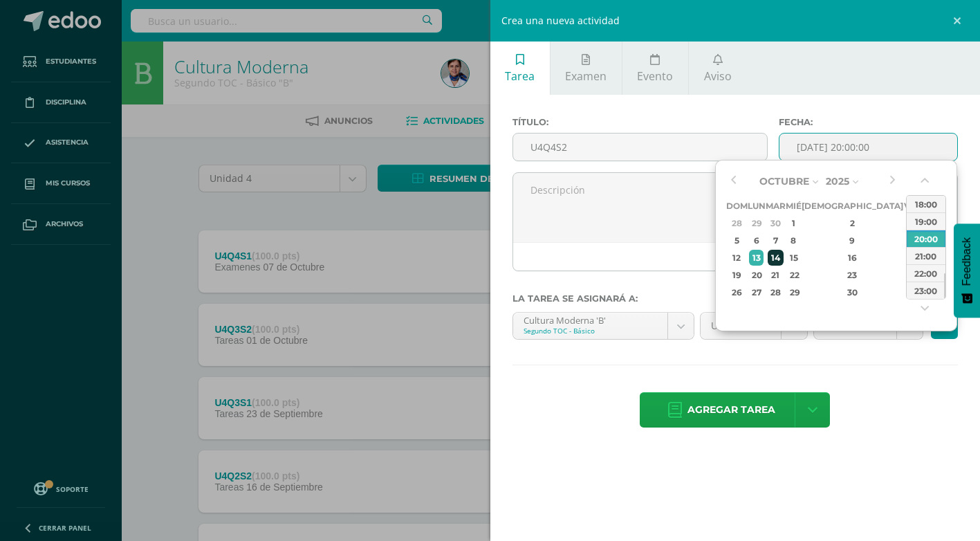
click at [784, 254] on div "14" at bounding box center [776, 258] width 16 height 16
type input "2025-10-14 20:00"
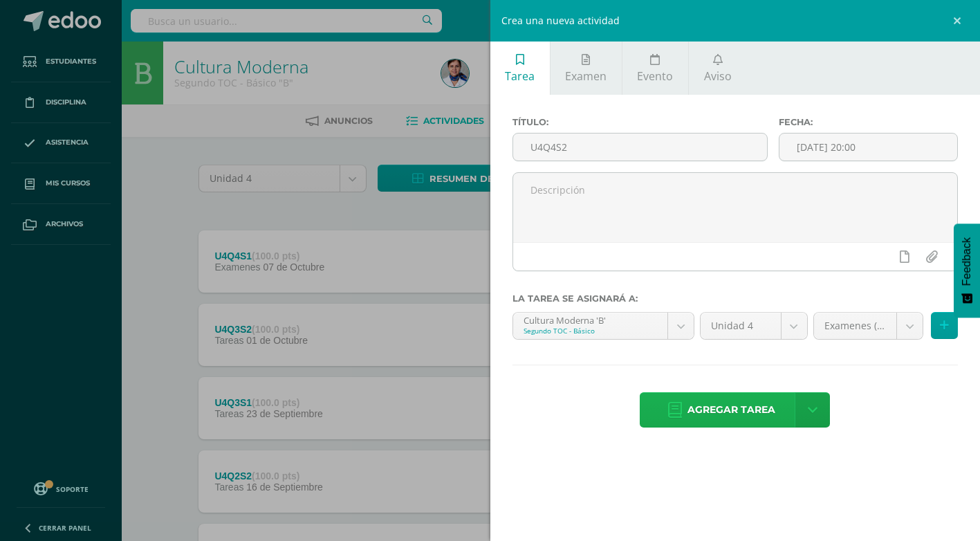
click at [725, 421] on span "Agregar tarea" at bounding box center [732, 410] width 88 height 34
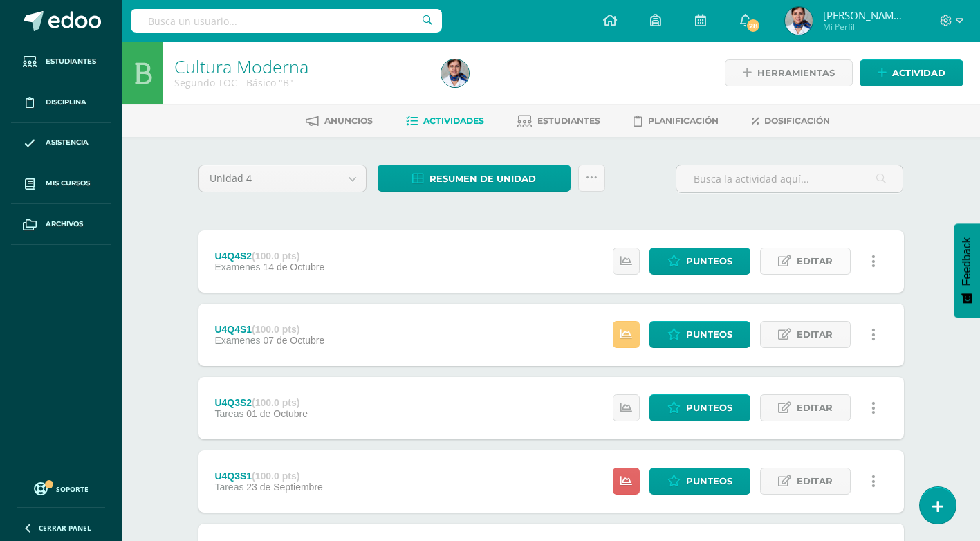
click at [804, 262] on span "Editar" at bounding box center [815, 261] width 36 height 26
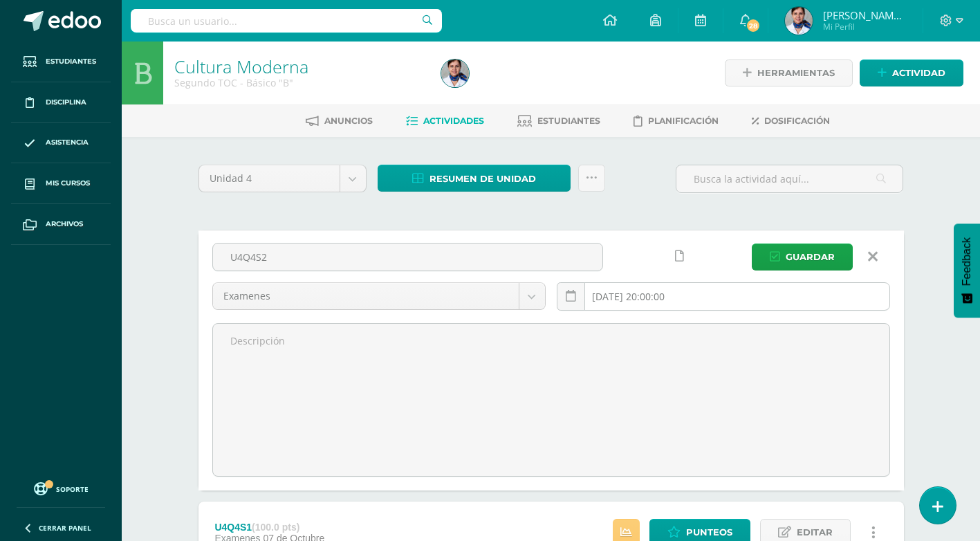
click at [691, 298] on input "[DATE] 20:00:00" at bounding box center [723, 296] width 332 height 27
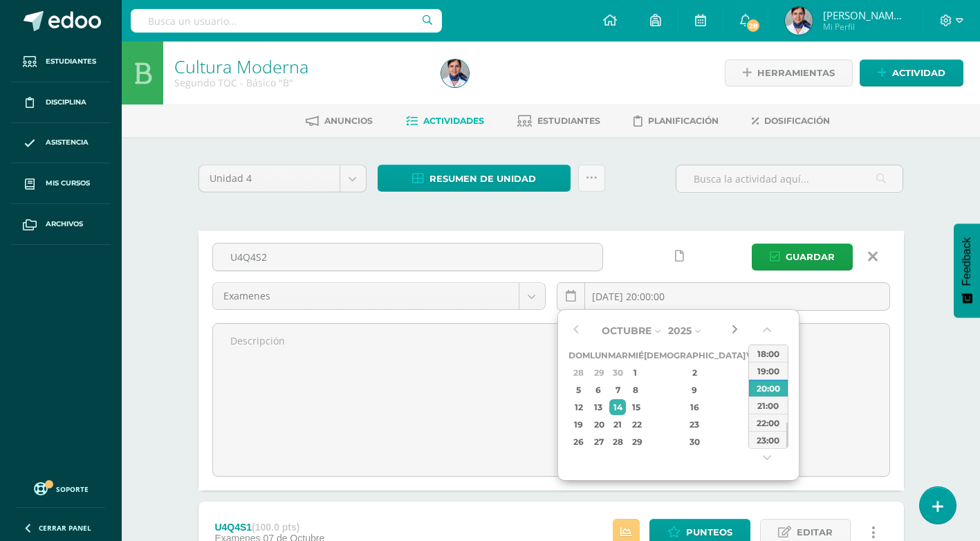
click at [735, 331] on button "button" at bounding box center [735, 330] width 14 height 21
click at [625, 406] on div "11" at bounding box center [617, 407] width 16 height 16
type input "[DATE] 20:00"
click at [625, 406] on div "11" at bounding box center [617, 407] width 16 height 16
